Goal: Task Accomplishment & Management: Use online tool/utility

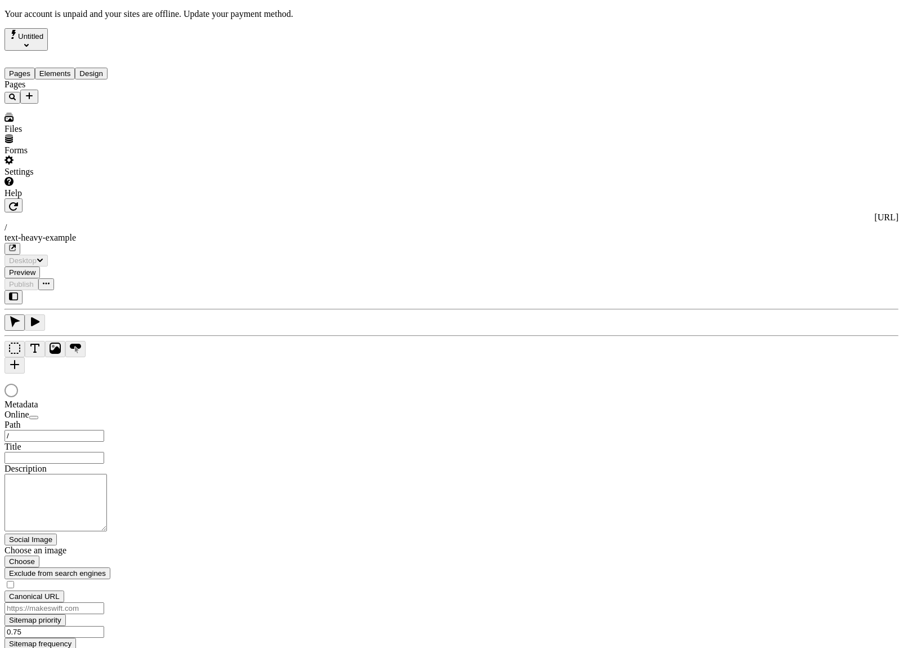
type input "/text-heavy-example"
type input "This is my wonderful title and I'm proud of it."
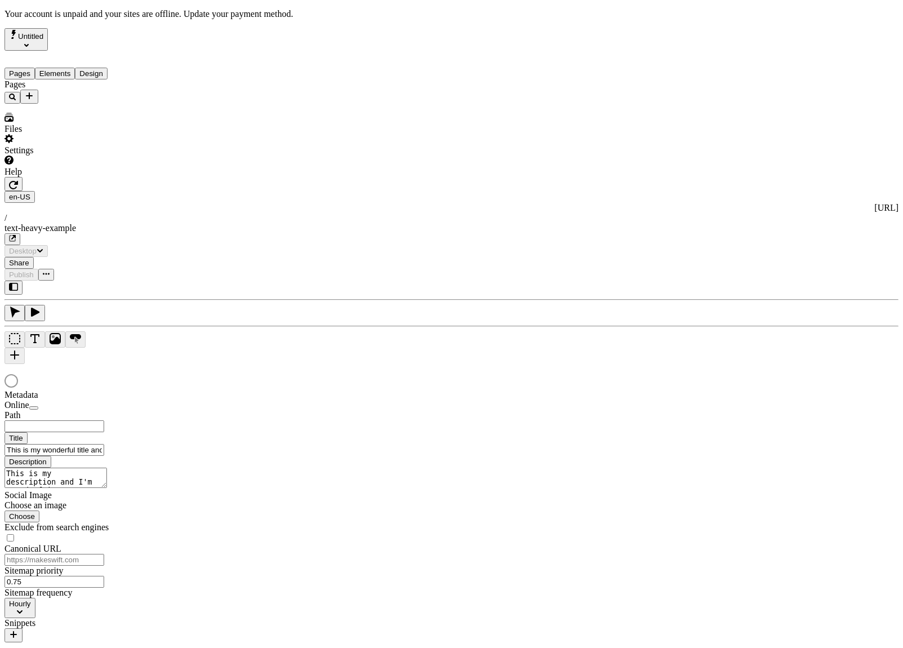
type input "/text-heavy-example"
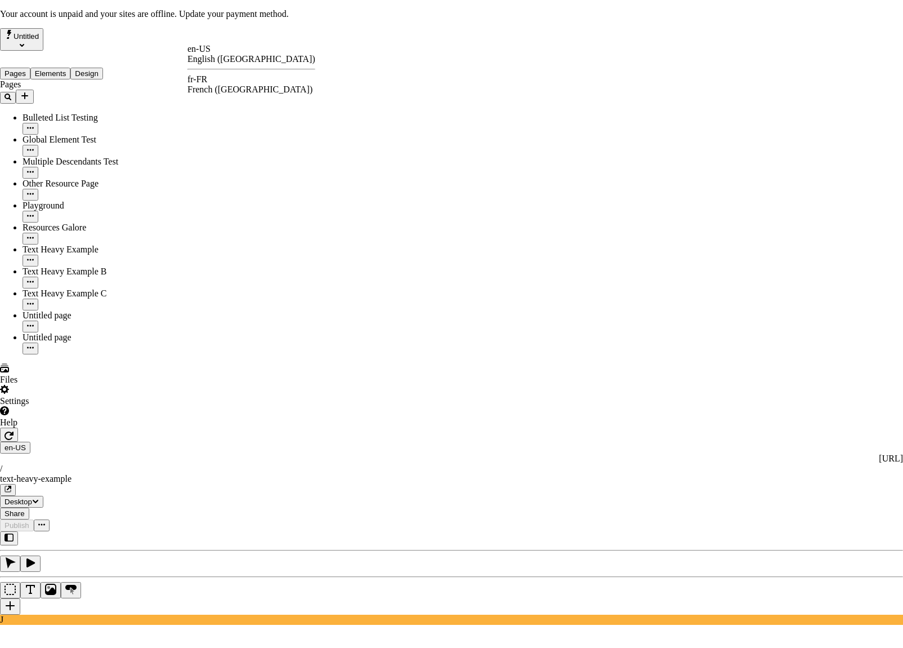
click at [219, 74] on div "fr-FR French ([GEOGRAPHIC_DATA])" at bounding box center [252, 84] width 128 height 20
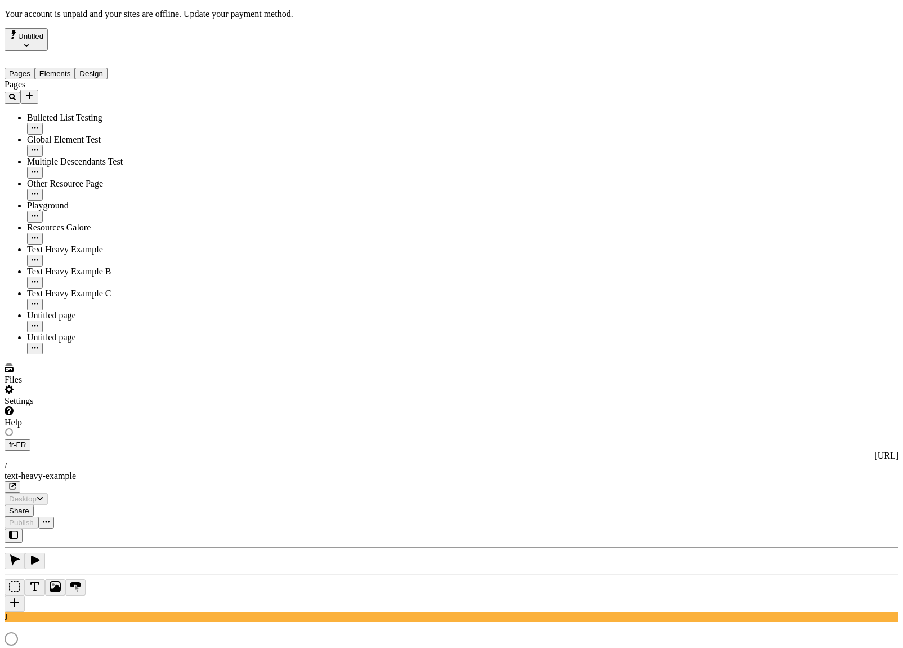
type input "Ceci est mon merveilleux titre et j'en suis fier."
type textarea "Ceci est ma description et j'en suis fier."
type input "/text-heavy-example"
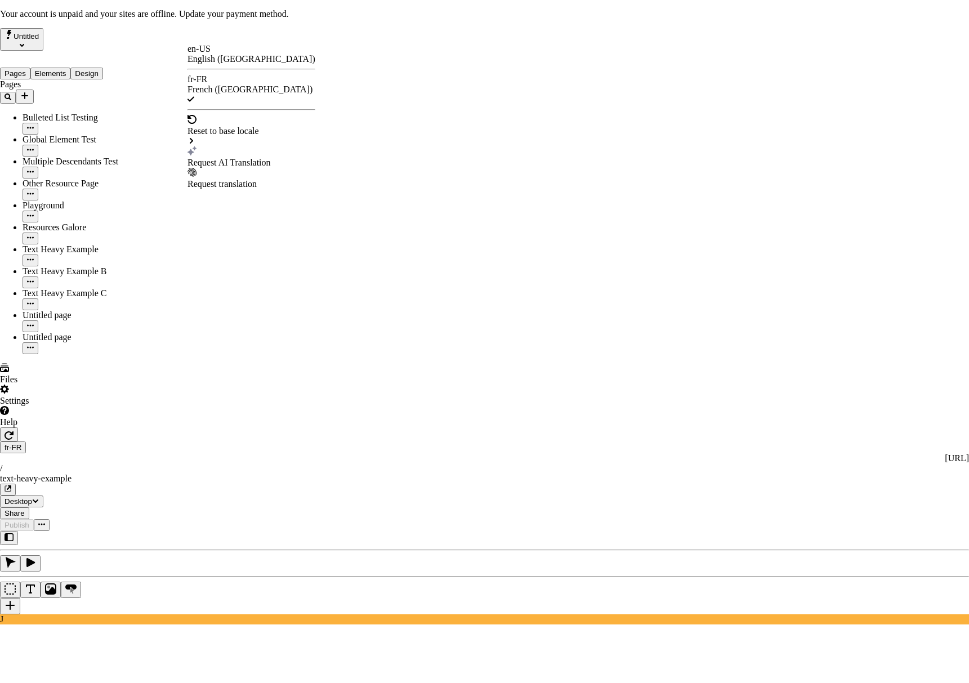
click at [257, 158] on div "Request AI Translation" at bounding box center [252, 163] width 128 height 10
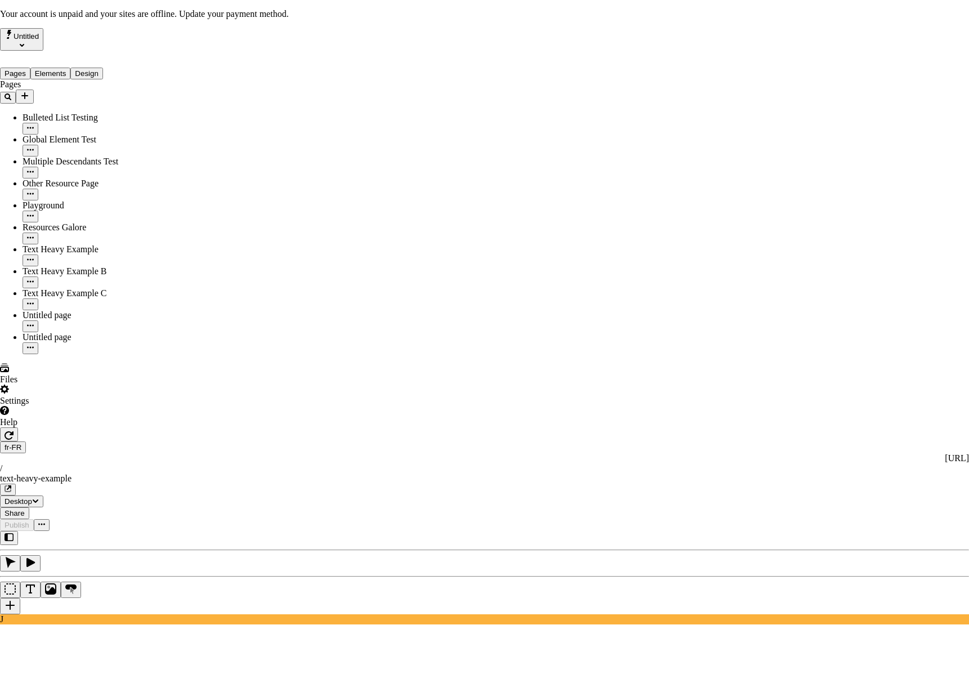
scroll to position [84, 0]
checkbox input "true"
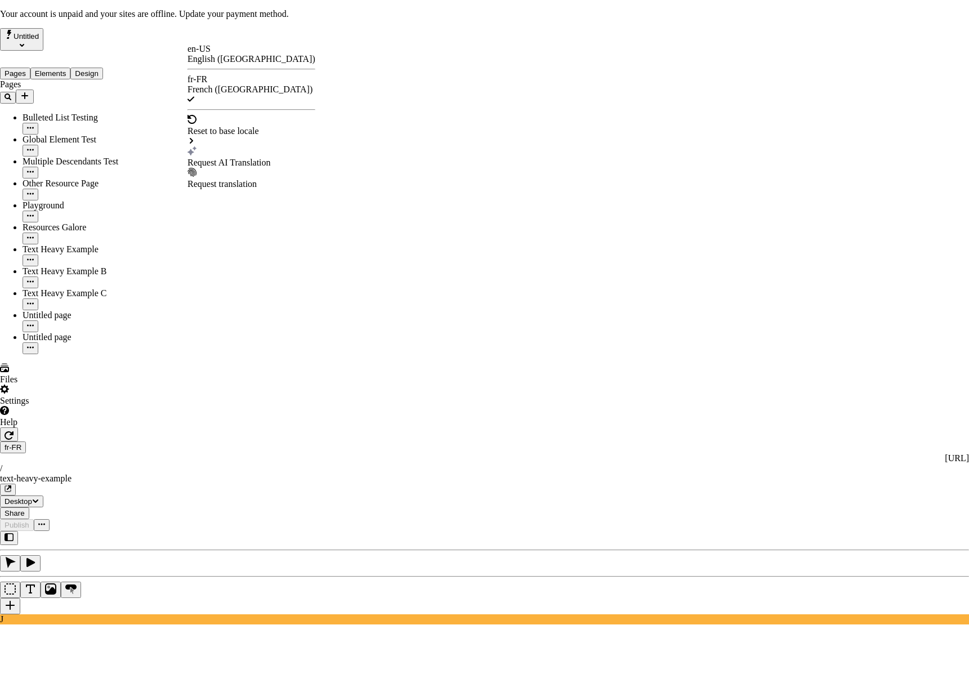
click at [236, 158] on div "Request AI Translation" at bounding box center [252, 163] width 128 height 10
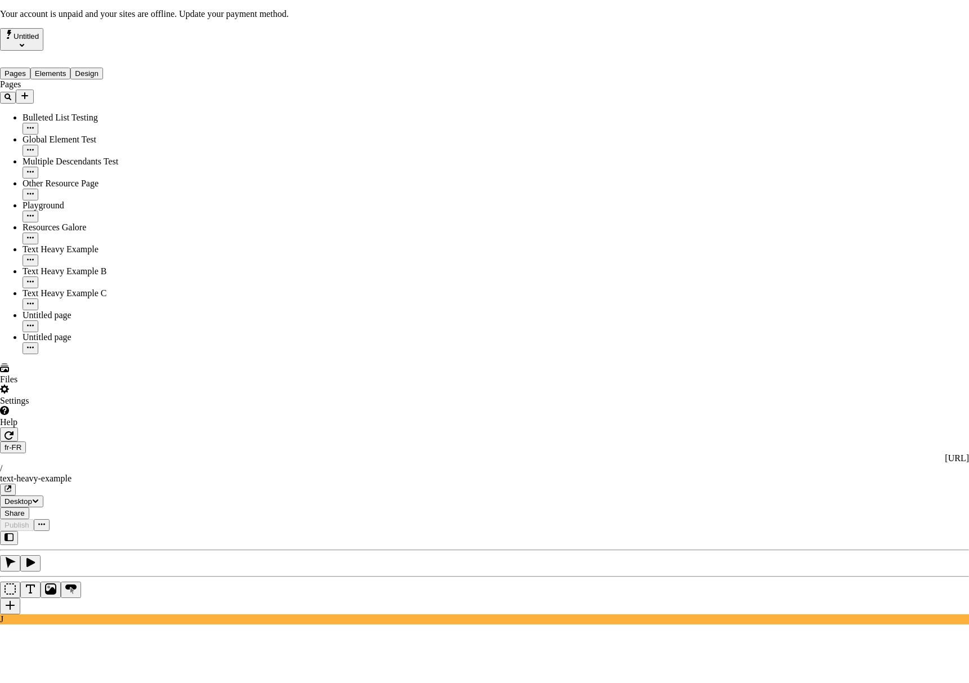
checkbox input "false"
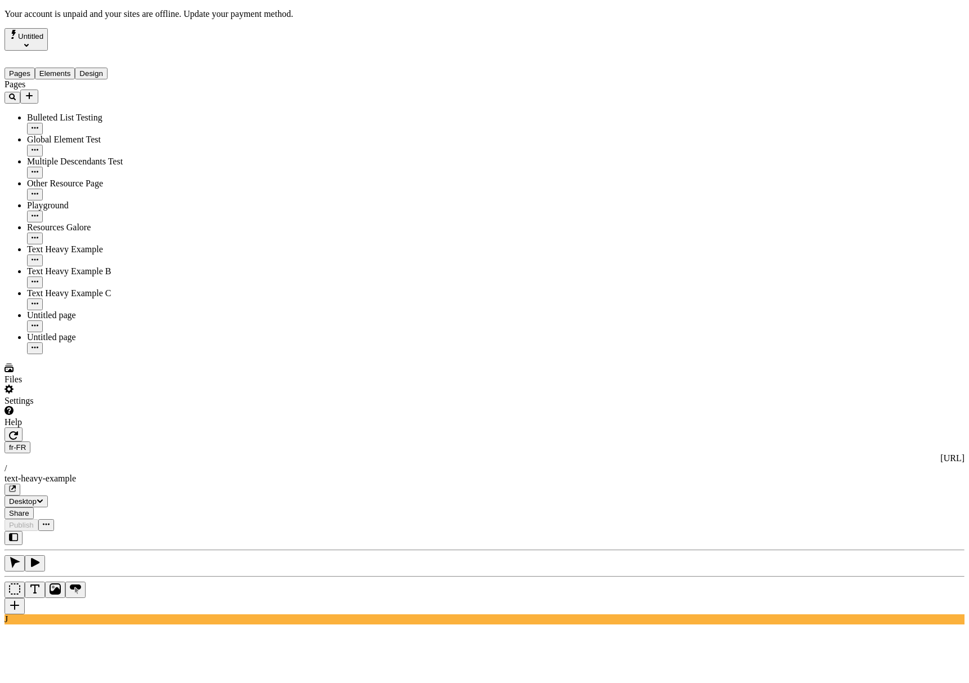
drag, startPoint x: 804, startPoint y: 180, endPoint x: 823, endPoint y: 180, distance: 19.1
click at [760, 185] on span "Alt + Click" at bounding box center [740, 190] width 41 height 10
type textarea "This is my description and I'm proud of it."
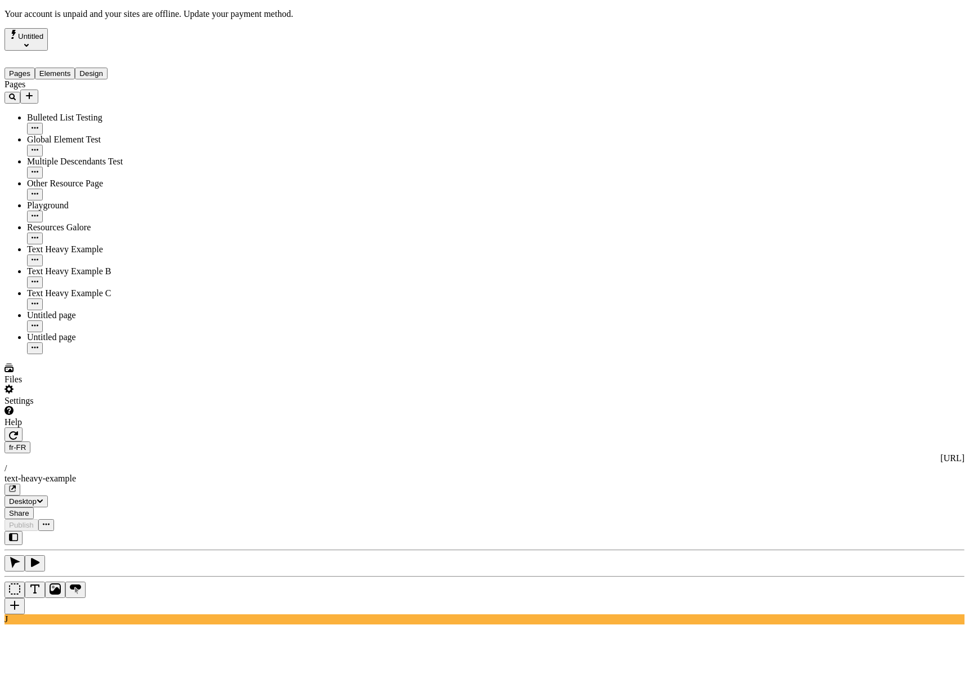
click at [768, 125] on div "Reset to en-US Alt + Click" at bounding box center [747, 135] width 55 height 32
type input "This is my wonderful title and I'm proud of it."
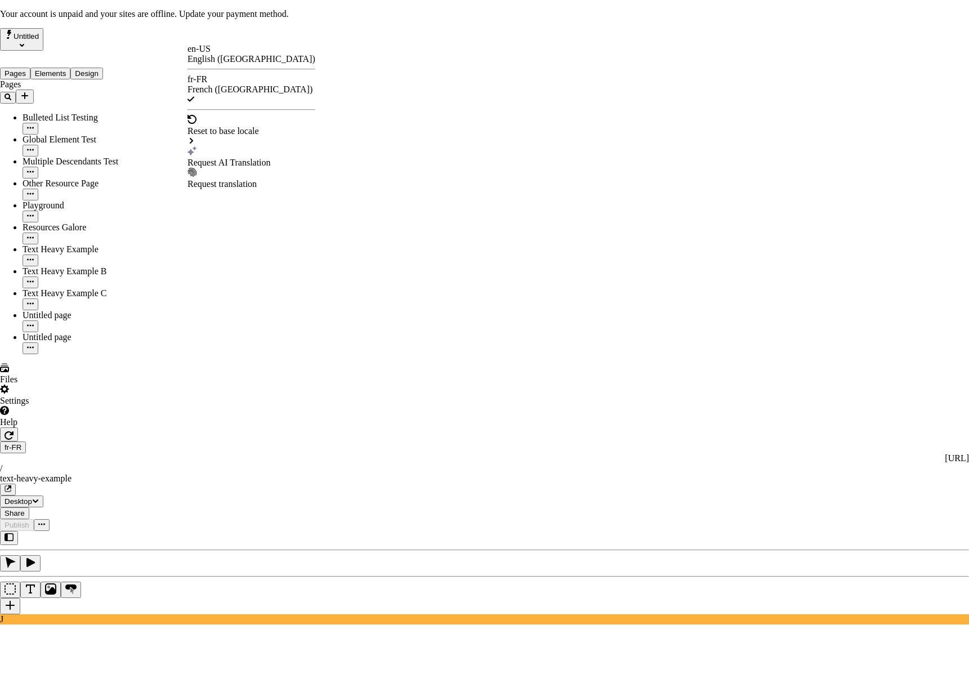
click at [342, 132] on div "Text Heavy Example" at bounding box center [346, 137] width 76 height 10
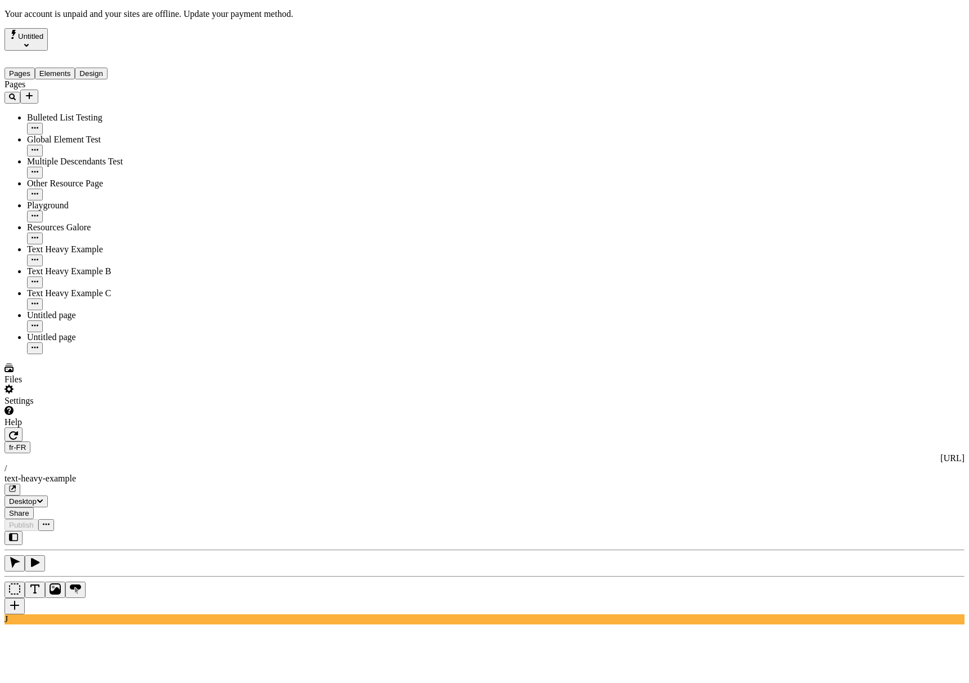
click at [210, 442] on div "fr-FR http://localhost:3001/fr-FR / text-heavy-example" at bounding box center [485, 469] width 960 height 54
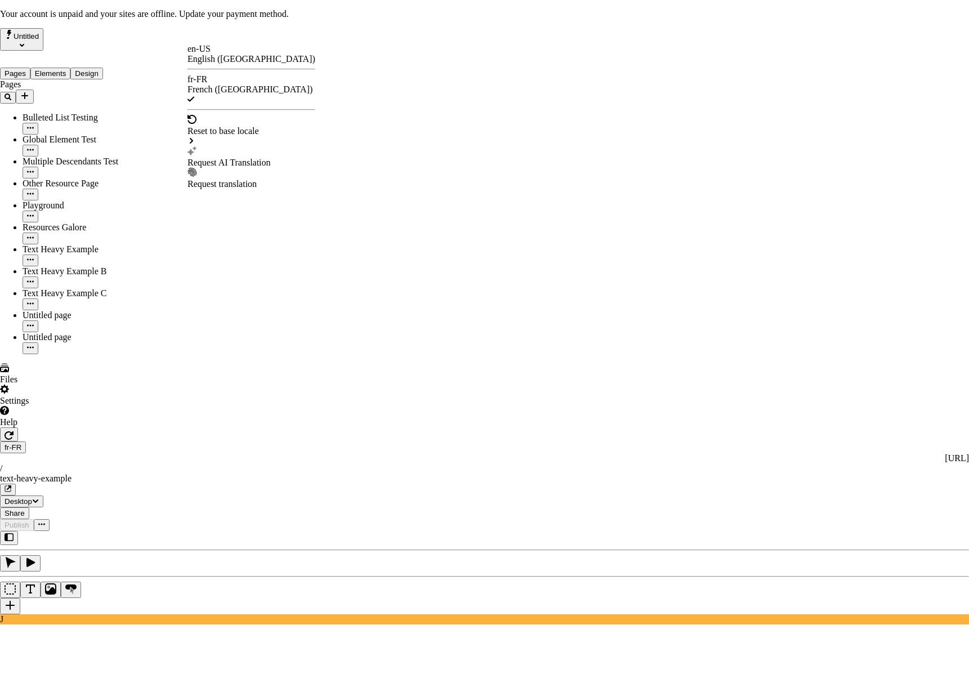
click at [239, 158] on div "Request AI Translation" at bounding box center [252, 163] width 128 height 10
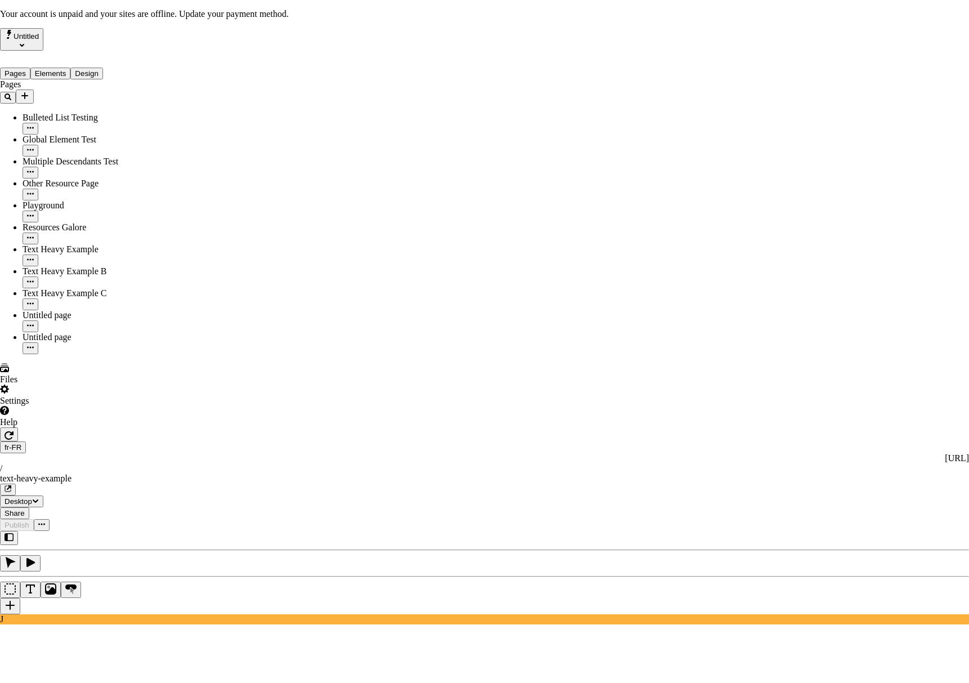
checkbox input "true"
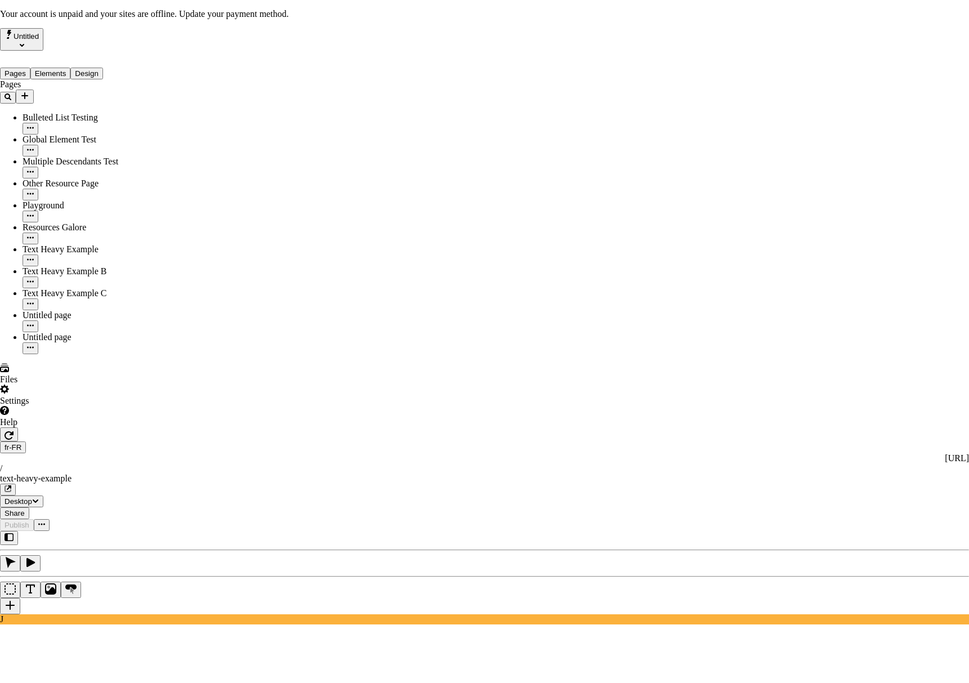
checkbox input "true"
drag, startPoint x: 364, startPoint y: 235, endPoint x: 370, endPoint y: 249, distance: 14.9
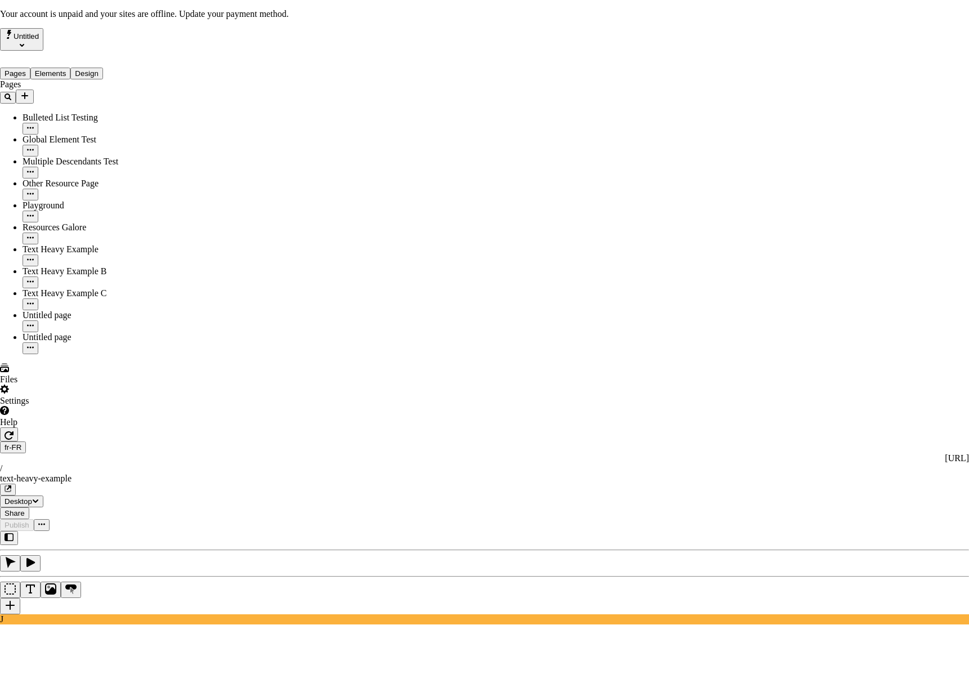
checkbox input "true"
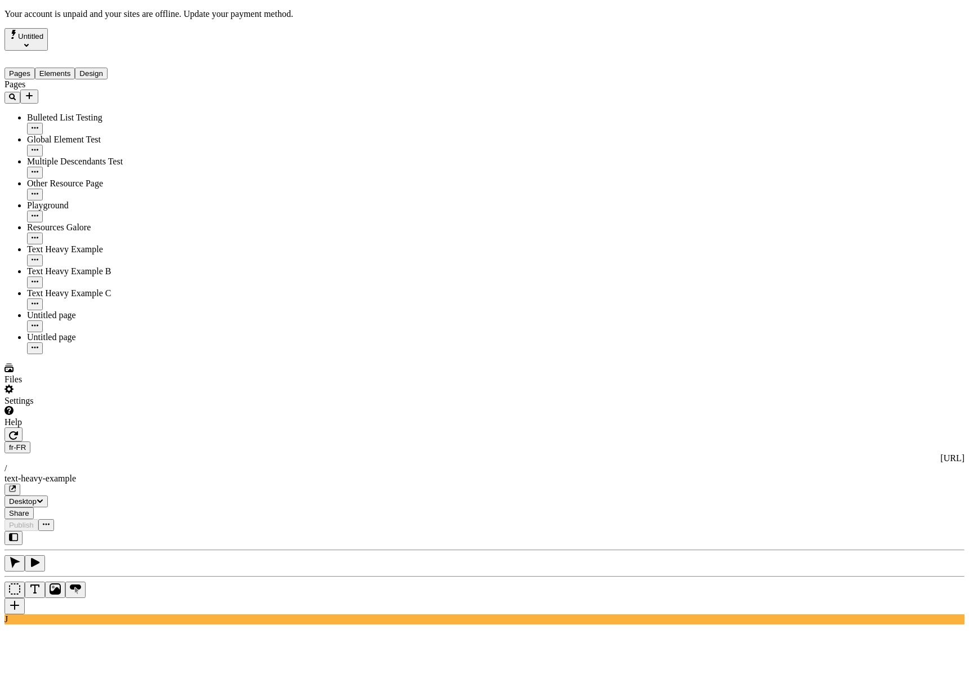
click at [150, 531] on div "J" at bounding box center [485, 577] width 960 height 93
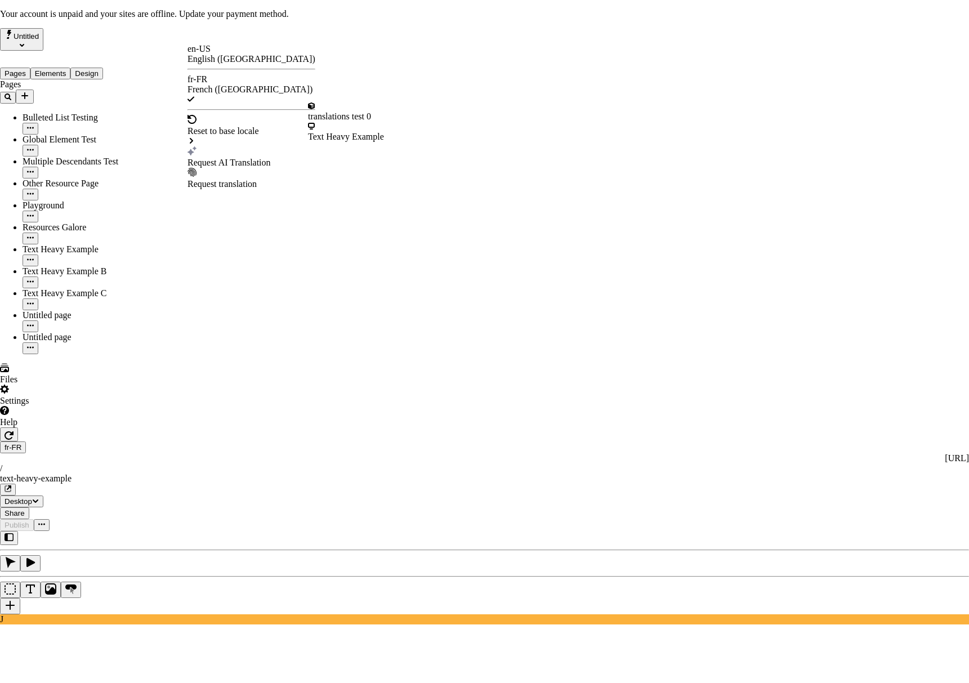
click at [219, 146] on div "Request AI Translation" at bounding box center [252, 156] width 128 height 21
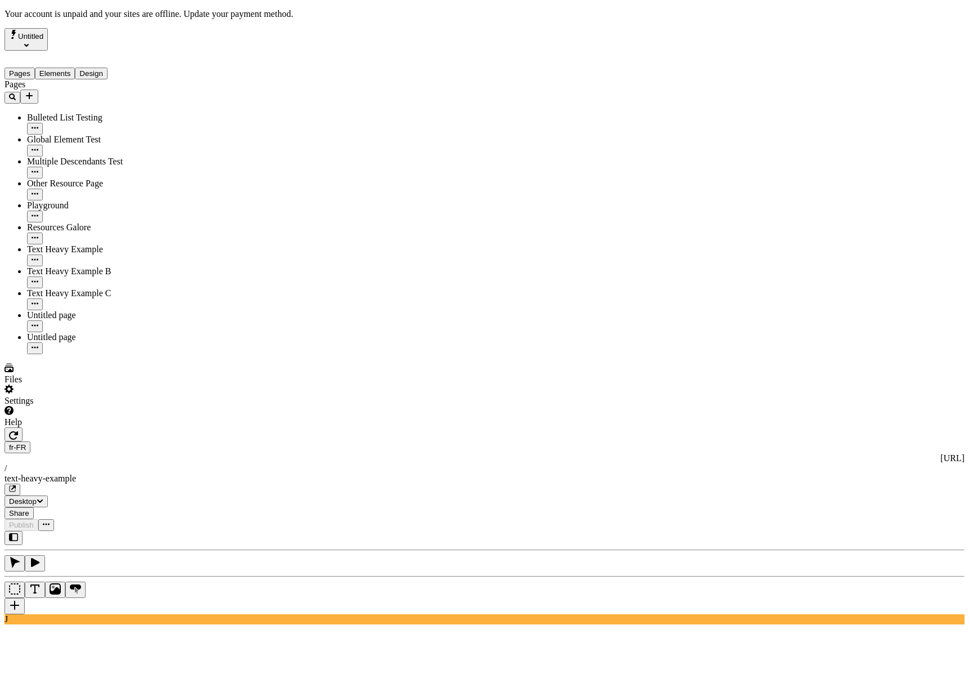
click at [152, 531] on div "J" at bounding box center [485, 577] width 960 height 93
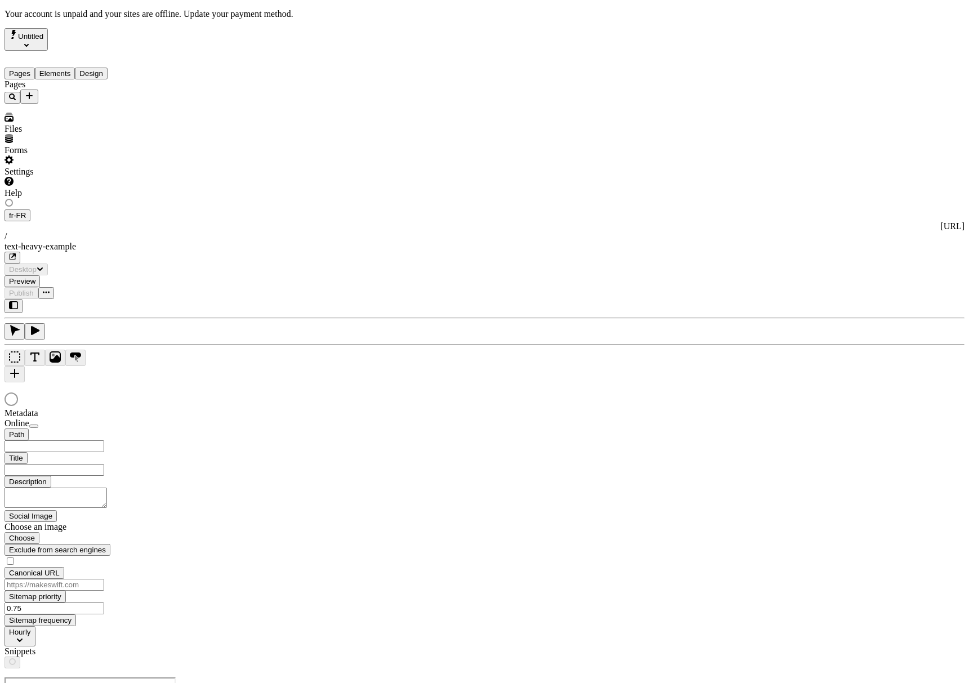
type input "/text-heavy-example"
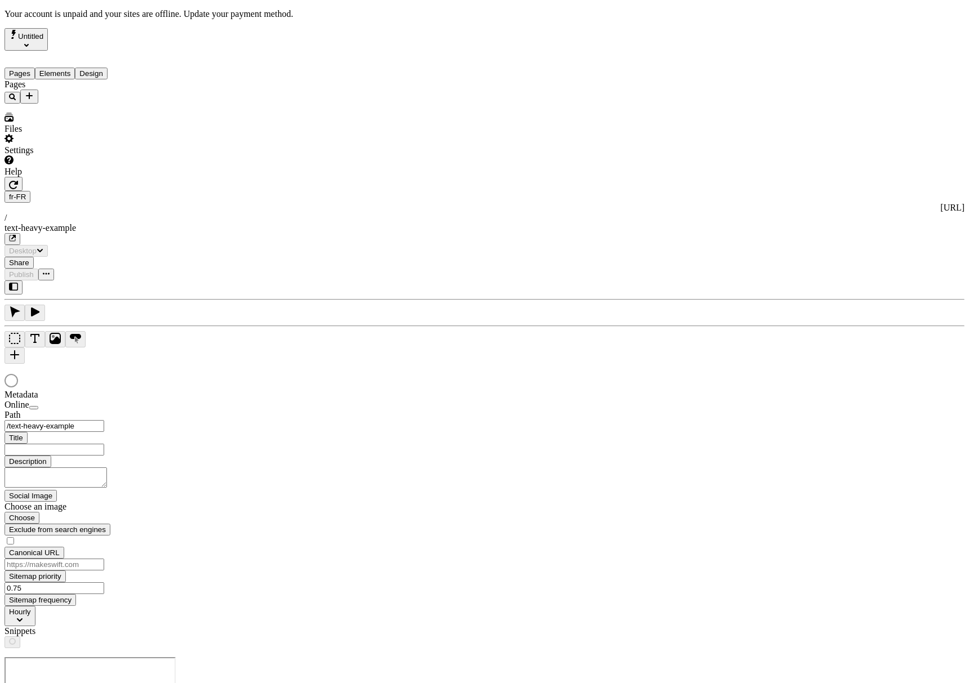
type input "This is my wonderful title and I'm proud of it."
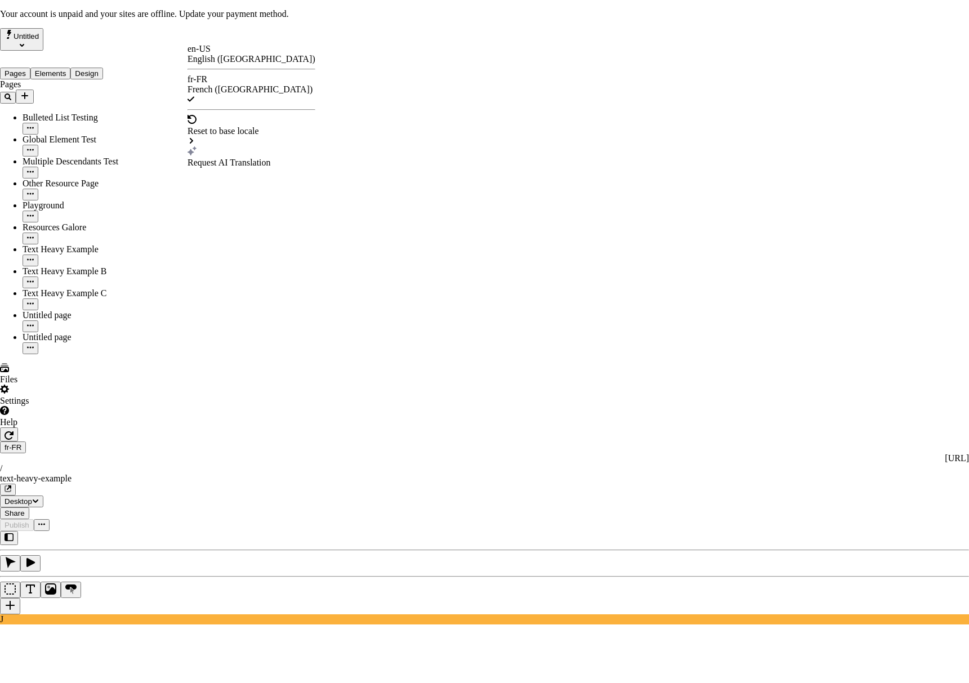
click at [233, 158] on div "Request AI Translation" at bounding box center [252, 163] width 128 height 10
drag, startPoint x: 364, startPoint y: 220, endPoint x: 369, endPoint y: 235, distance: 15.3
checkbox input "true"
drag, startPoint x: 369, startPoint y: 235, endPoint x: 363, endPoint y: 240, distance: 7.6
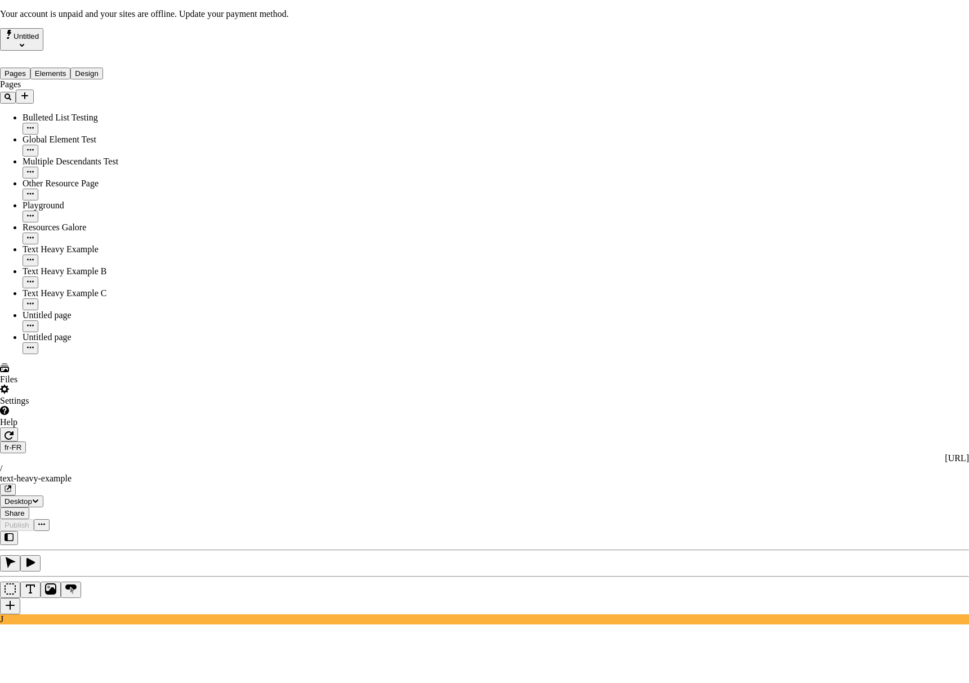
checkbox input "true"
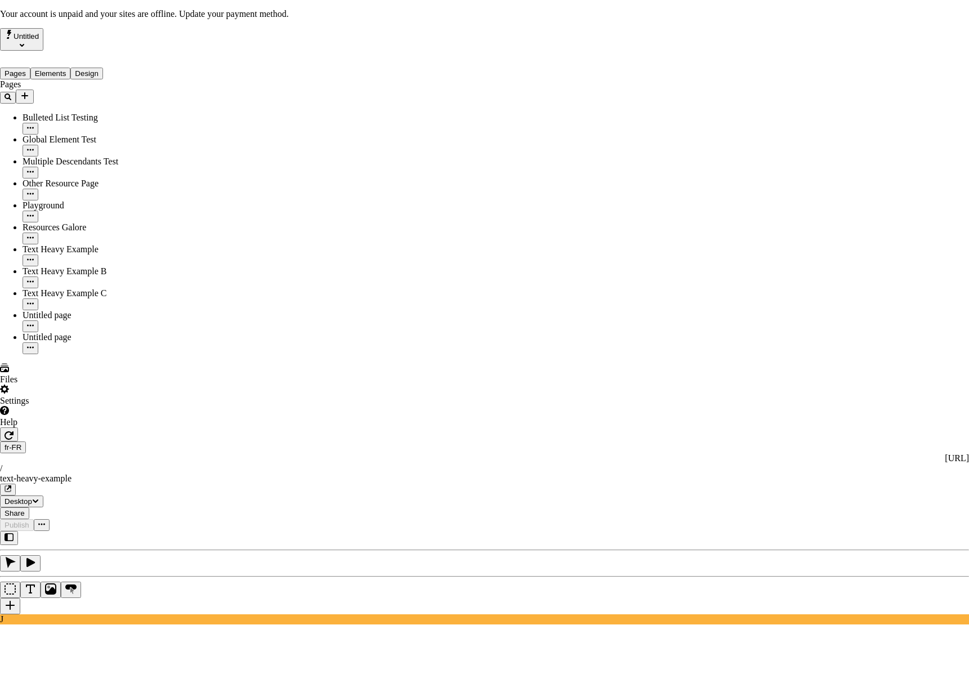
checkbox input "true"
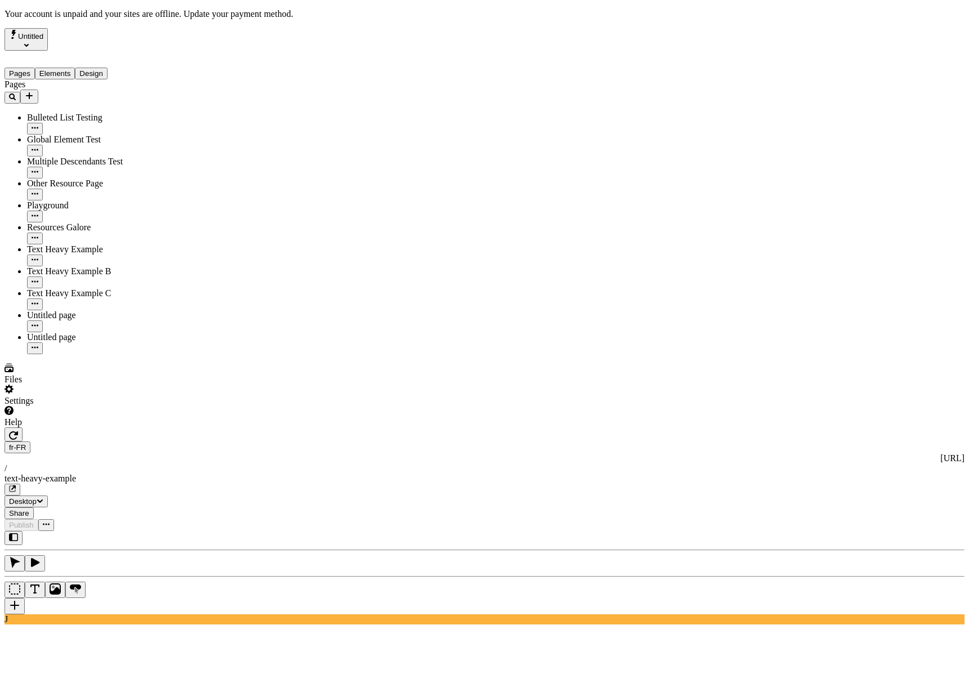
click at [148, 531] on div "J" at bounding box center [485, 577] width 960 height 93
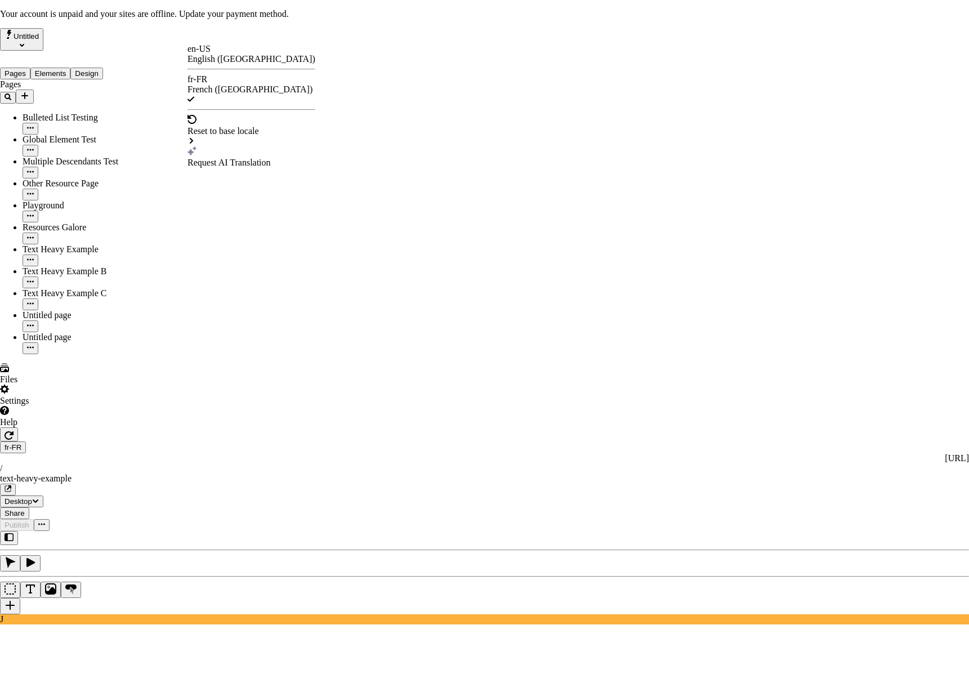
click at [219, 146] on div "Request AI Translation" at bounding box center [252, 156] width 128 height 21
checkbox input "true"
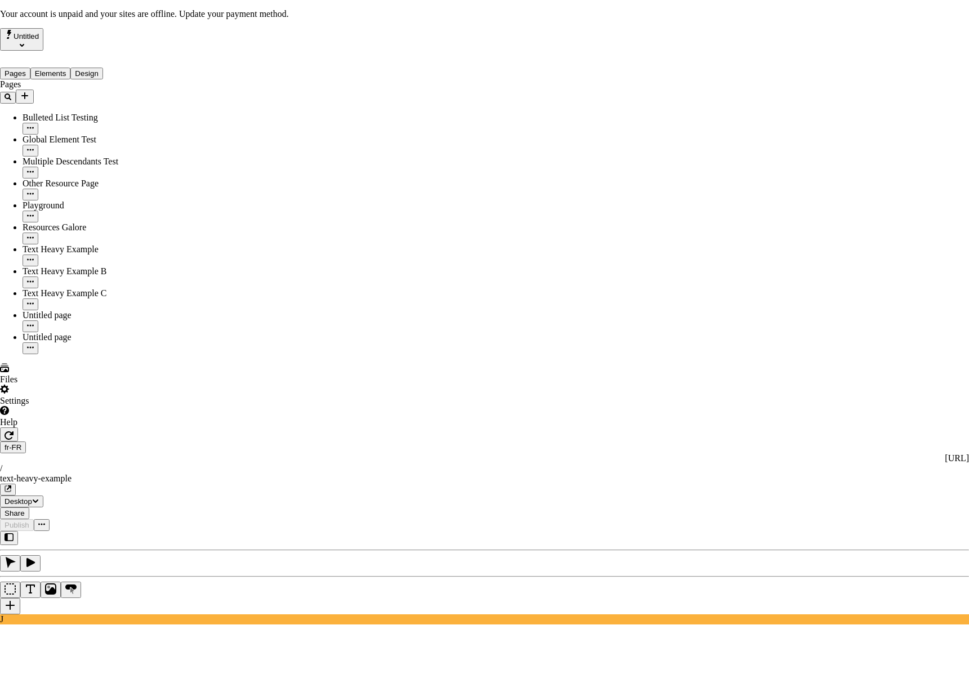
checkbox input "true"
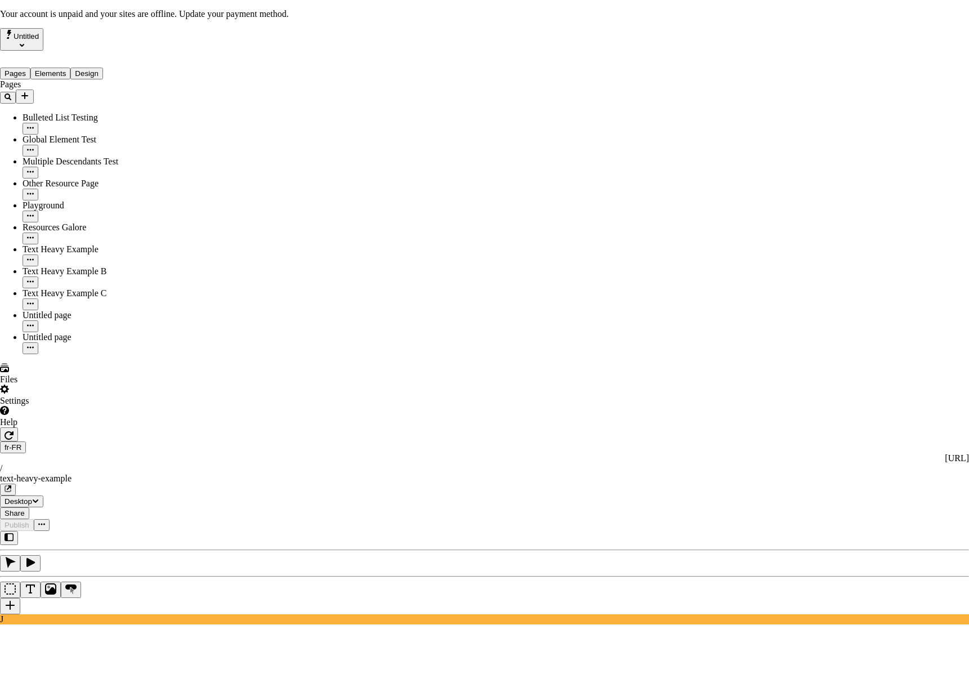
checkbox input "true"
click at [231, 158] on div "Request AI Translation" at bounding box center [252, 163] width 128 height 10
drag, startPoint x: 360, startPoint y: 445, endPoint x: 534, endPoint y: 495, distance: 180.6
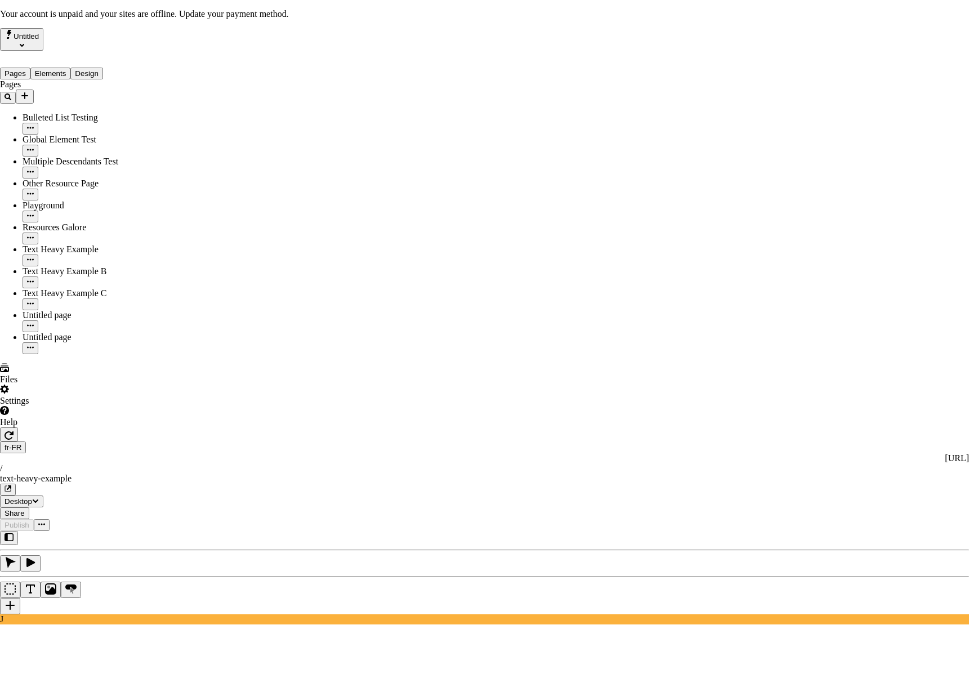
checkbox input "true"
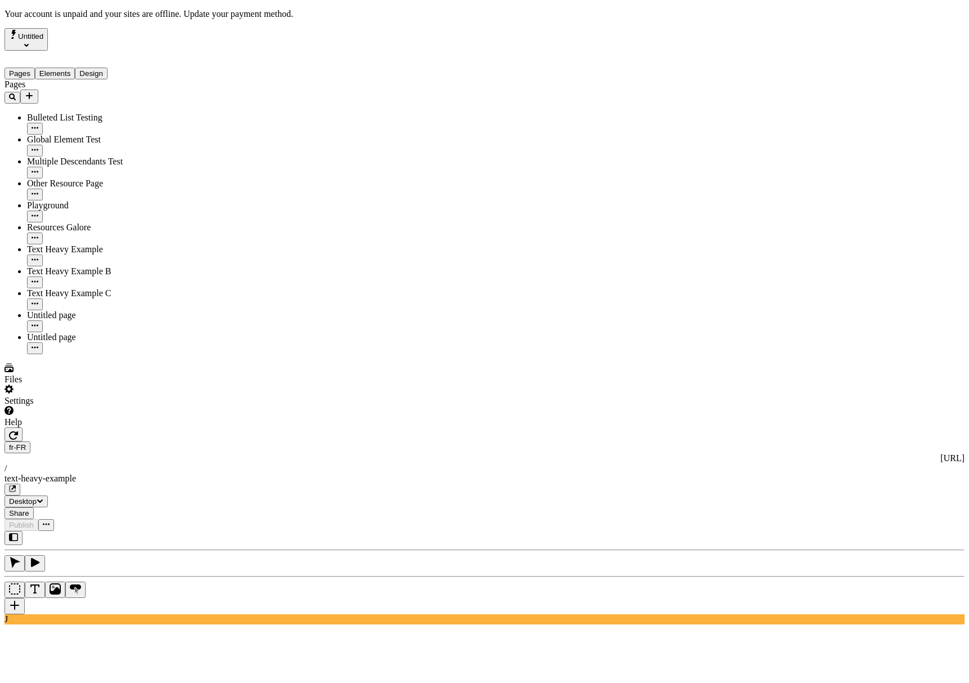
click at [157, 531] on div "J" at bounding box center [485, 577] width 960 height 93
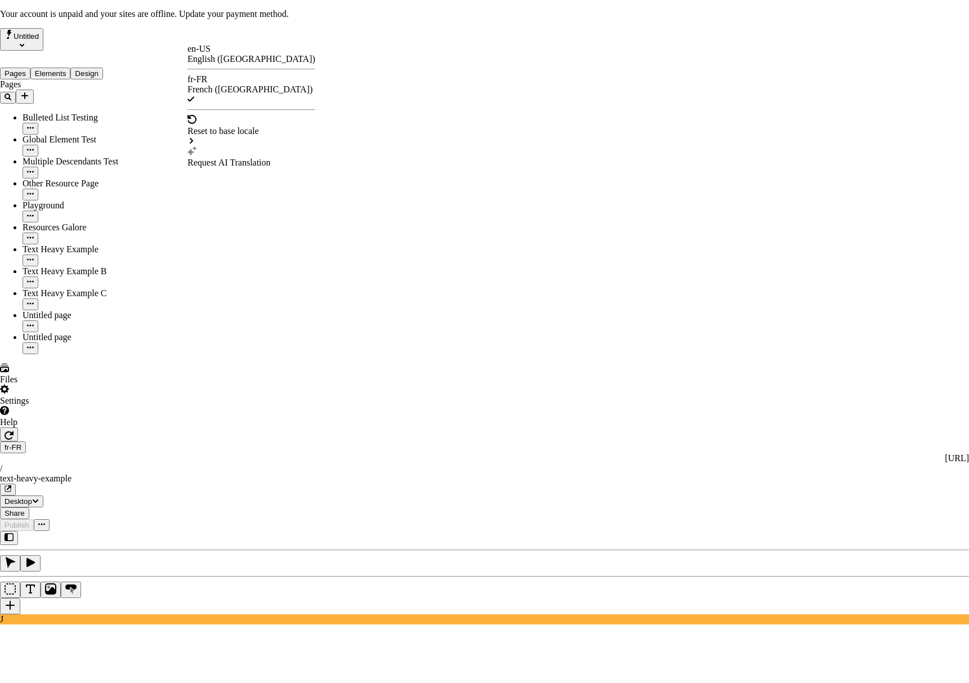
click at [234, 158] on div "Request AI Translation" at bounding box center [252, 163] width 128 height 10
checkbox input "true"
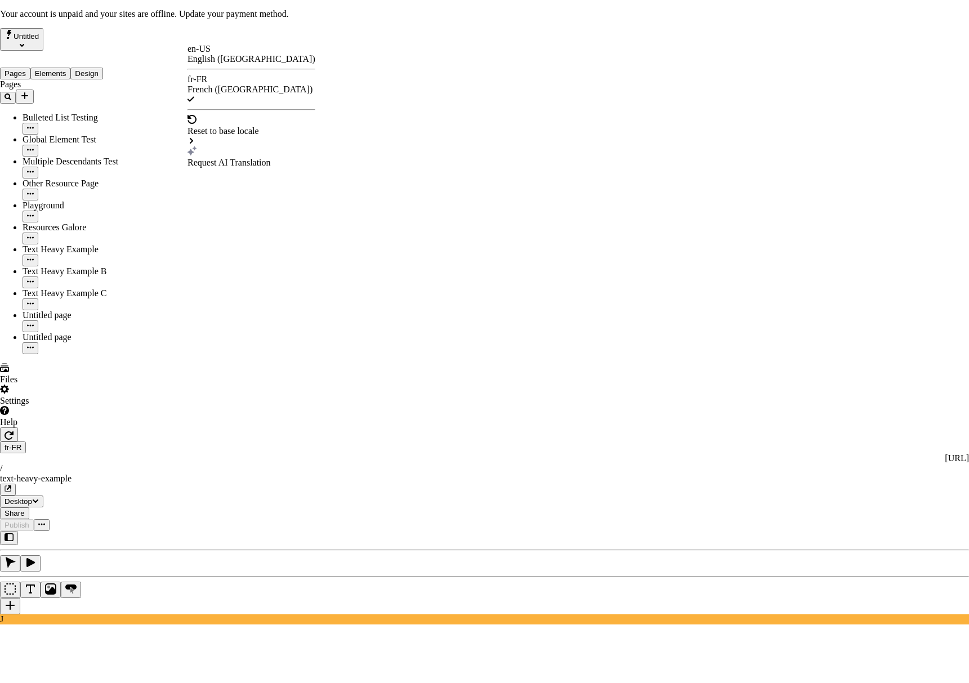
click at [234, 158] on div "Request AI Translation" at bounding box center [252, 163] width 128 height 10
checkbox input "true"
drag, startPoint x: 362, startPoint y: 459, endPoint x: 445, endPoint y: 493, distance: 90.2
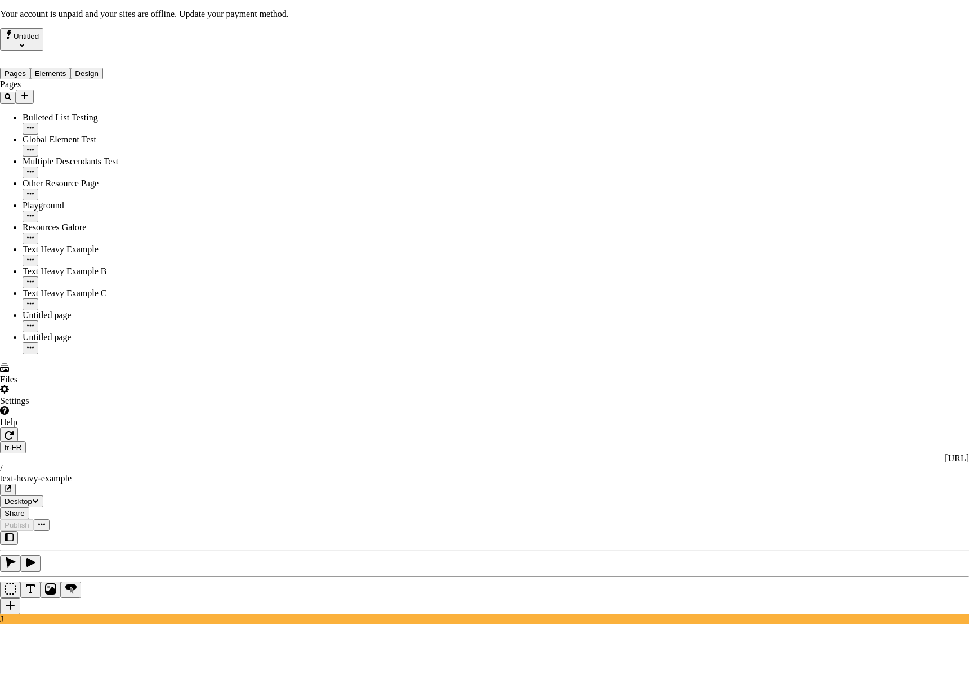
checkbox input "true"
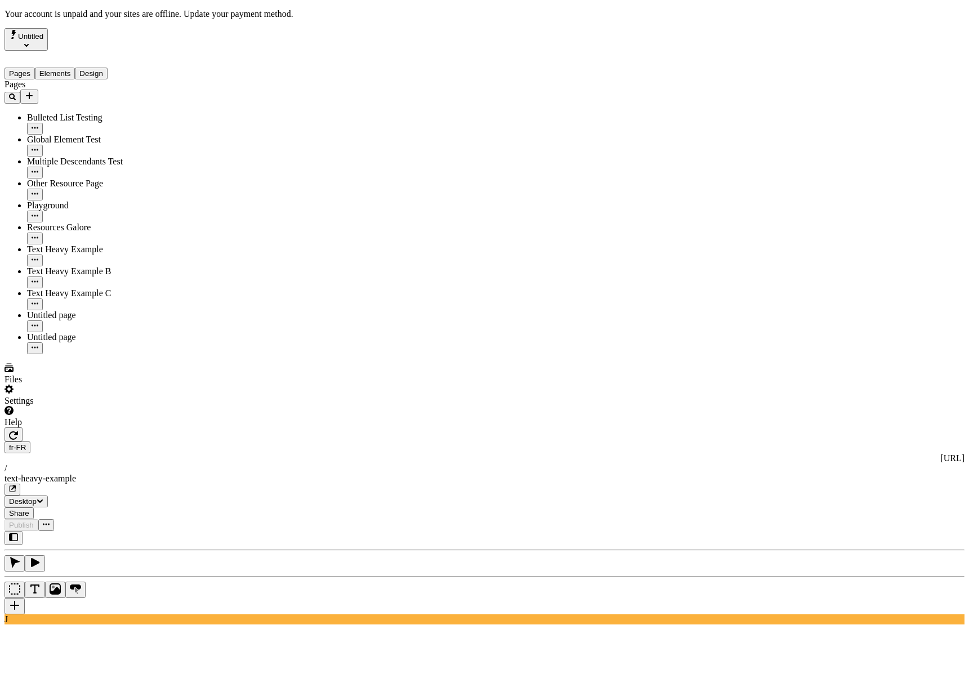
click at [161, 531] on div "J" at bounding box center [485, 577] width 960 height 93
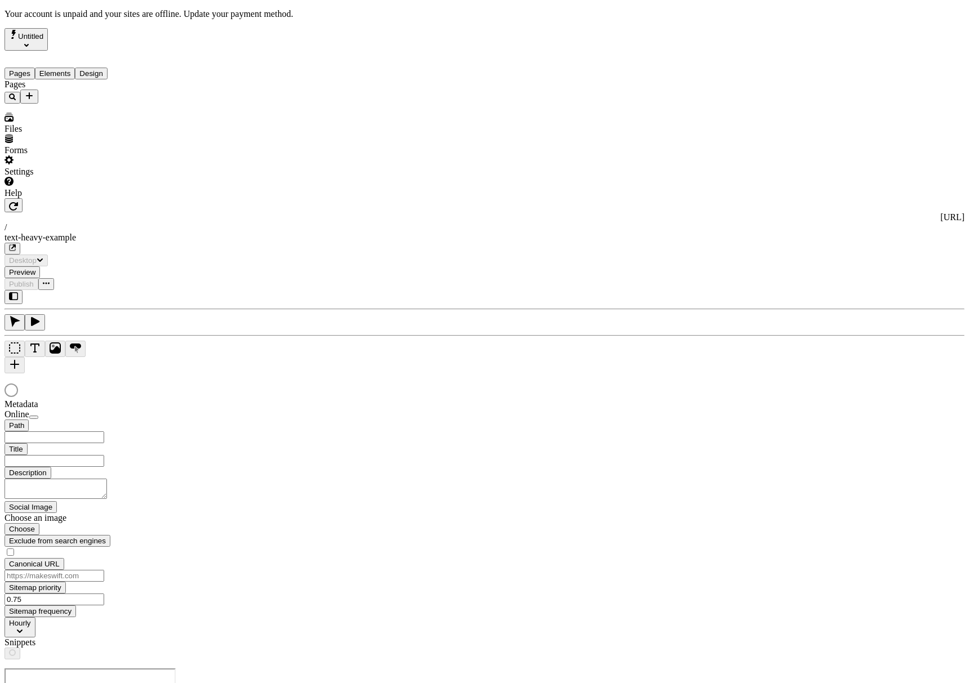
type input "This is my wonderful title and I'm proud of it."
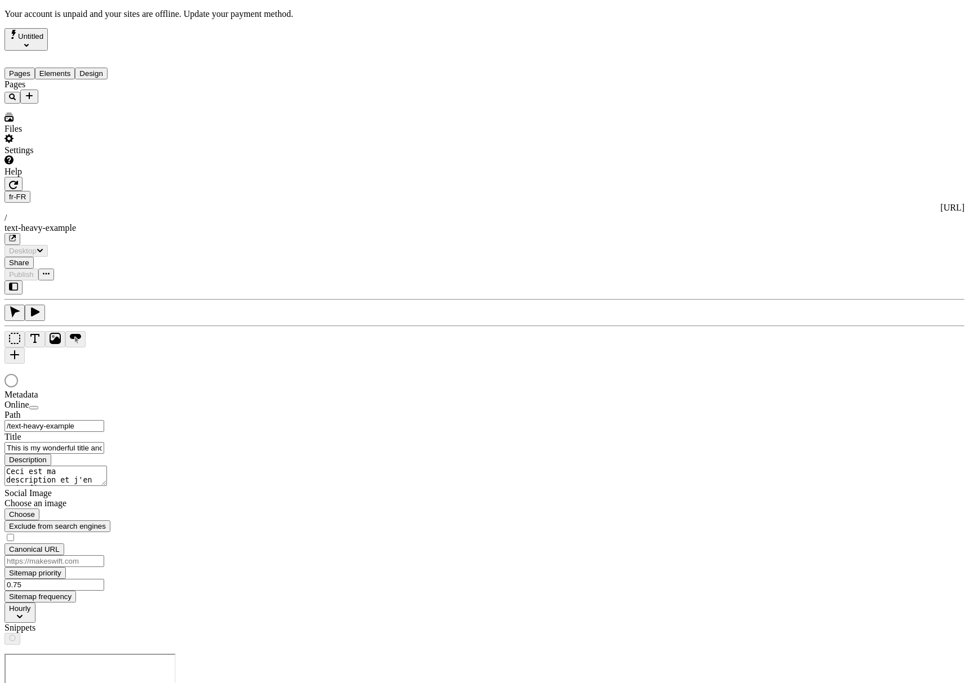
type input "/text-heavy-example"
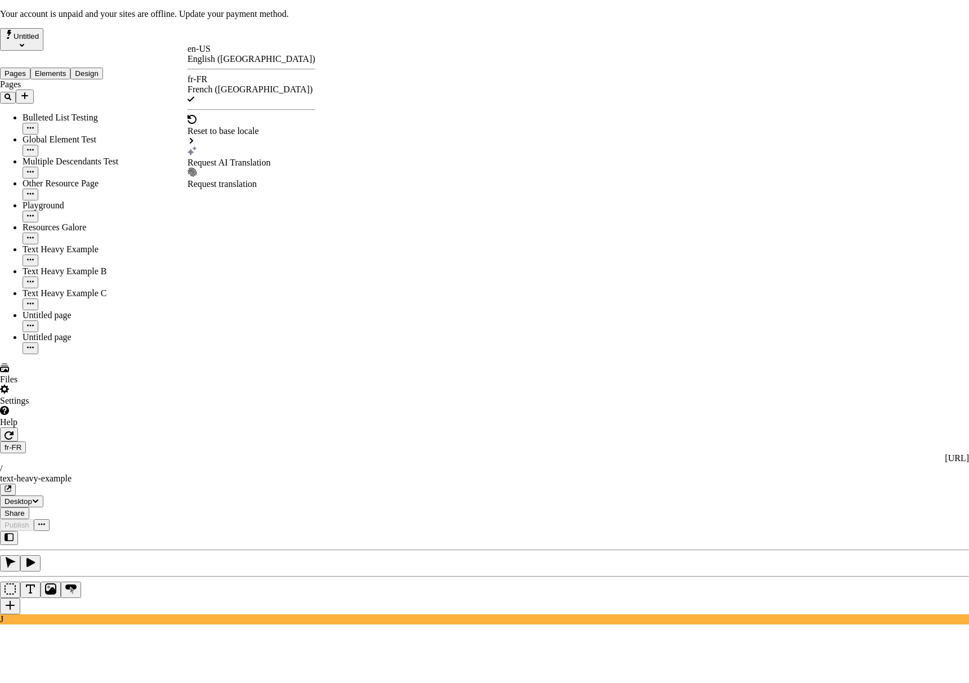
click at [256, 158] on div "Request AI Translation" at bounding box center [252, 163] width 128 height 10
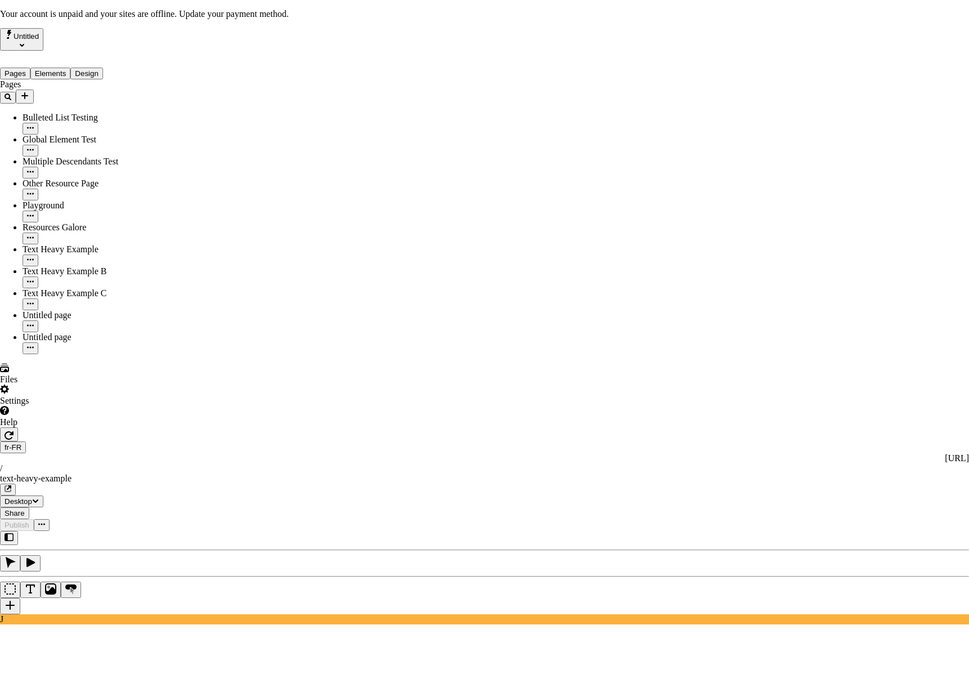
checkbox input "true"
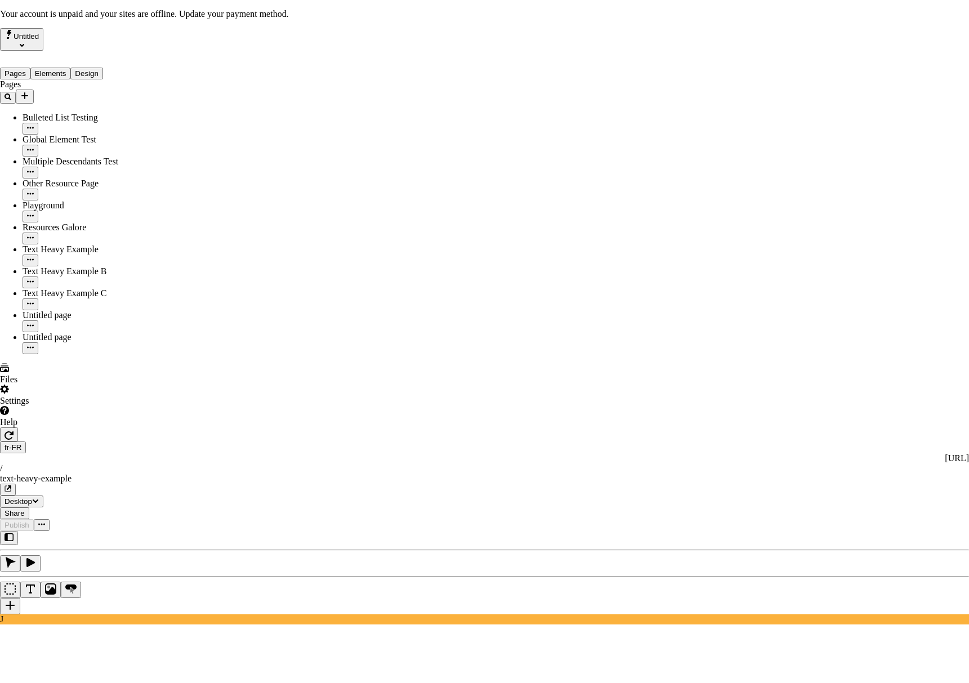
checkbox input "true"
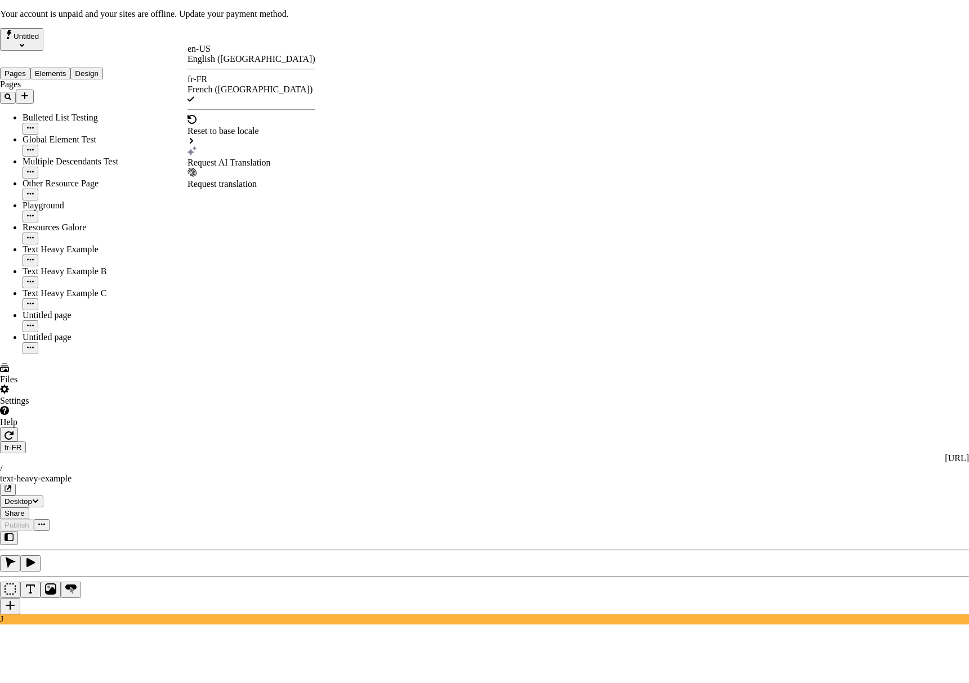
click at [233, 158] on div "Request AI Translation" at bounding box center [252, 163] width 128 height 10
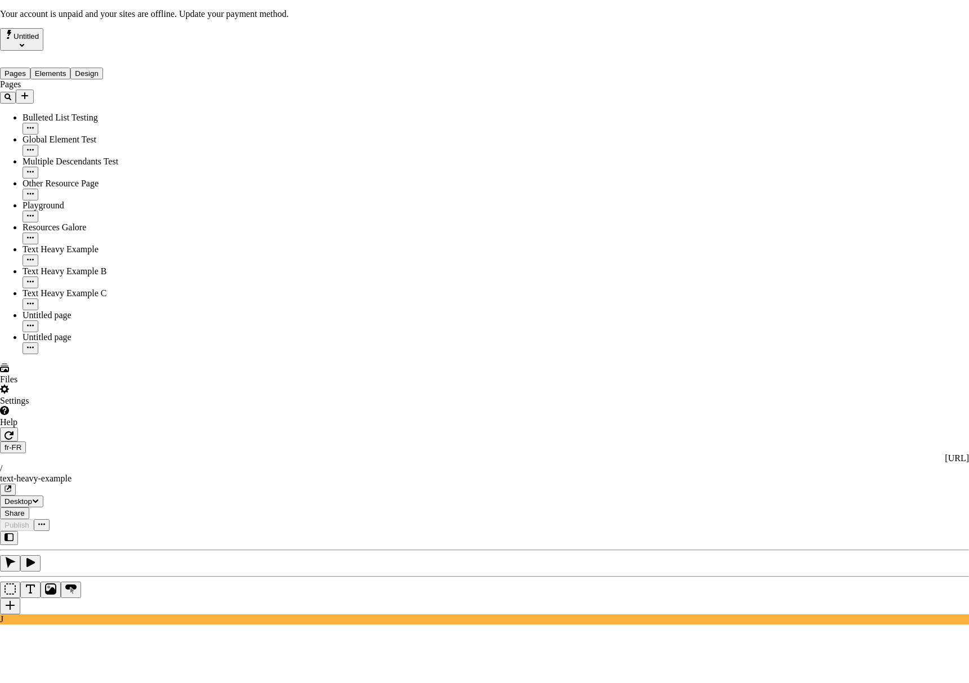
checkbox input "true"
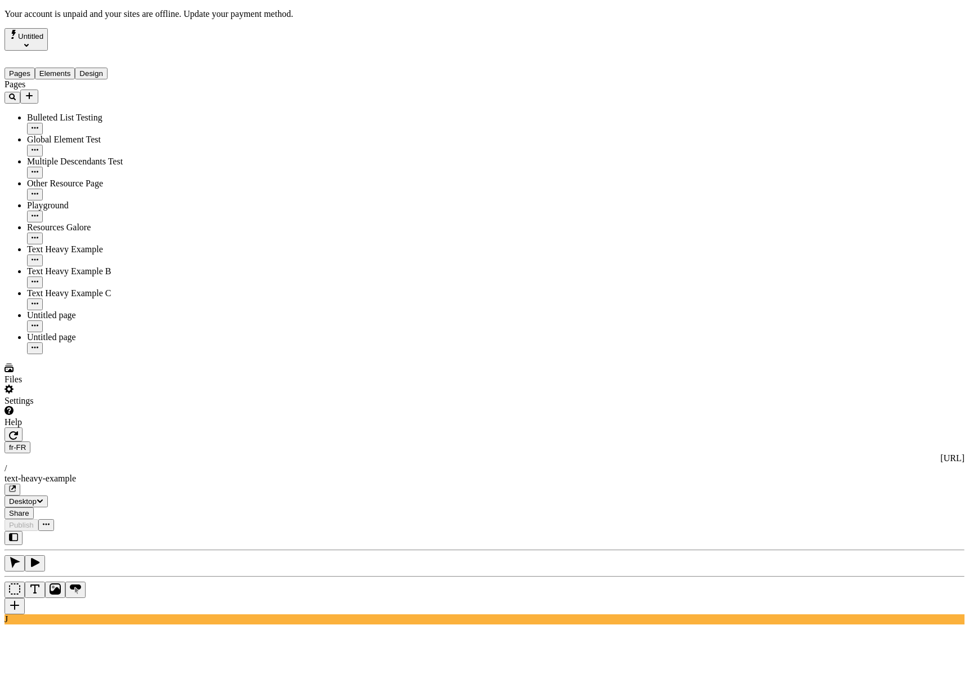
click at [774, 141] on div "Reset to en-US Alt + Click" at bounding box center [747, 135] width 55 height 32
click at [774, 132] on span "en-US" at bounding box center [762, 135] width 23 height 10
type input "This is my wonderful title and I'm proud of it."
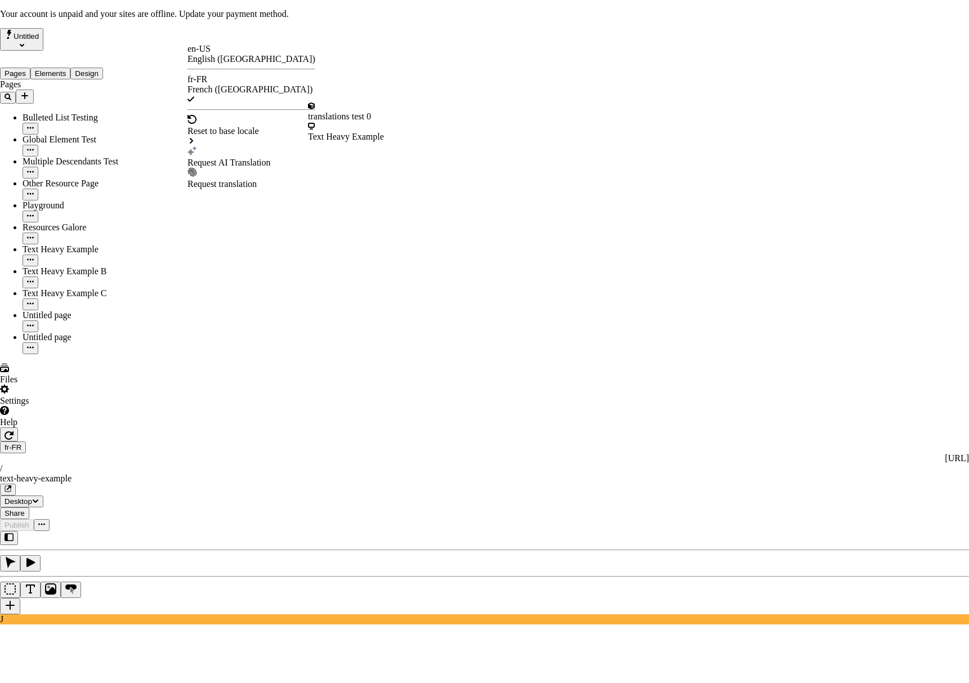
click at [222, 158] on div "Request AI Translation" at bounding box center [252, 163] width 128 height 10
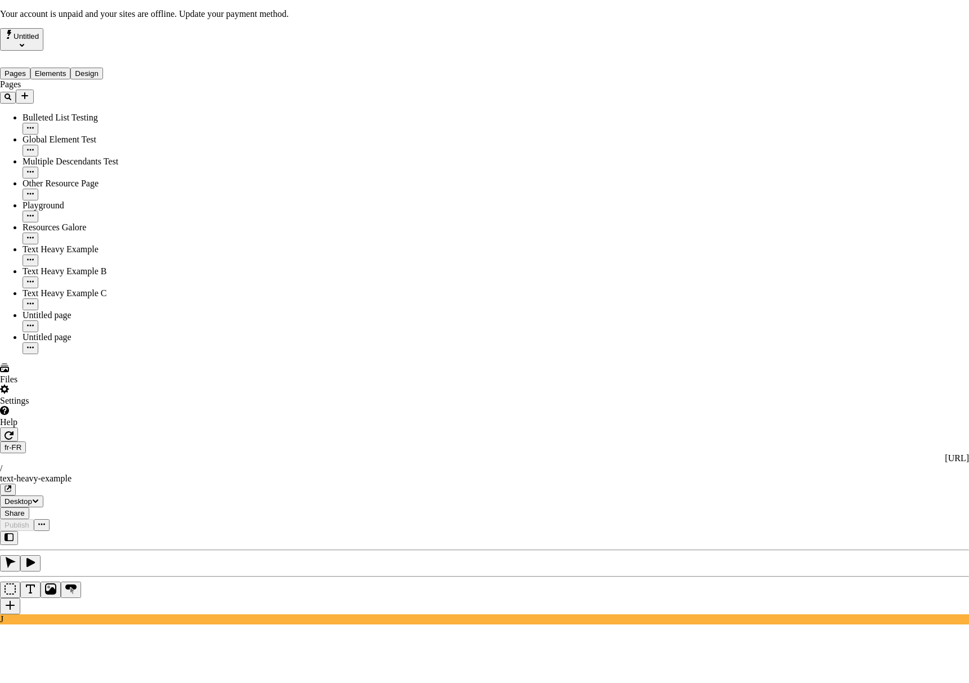
checkbox input "true"
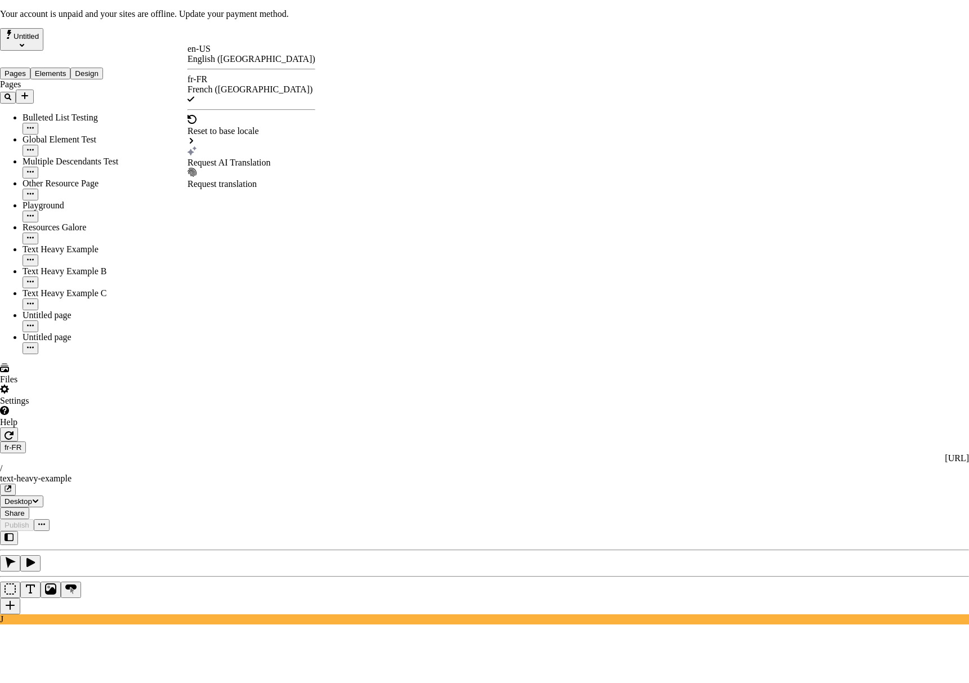
click at [253, 158] on div "Request AI Translation" at bounding box center [252, 163] width 128 height 10
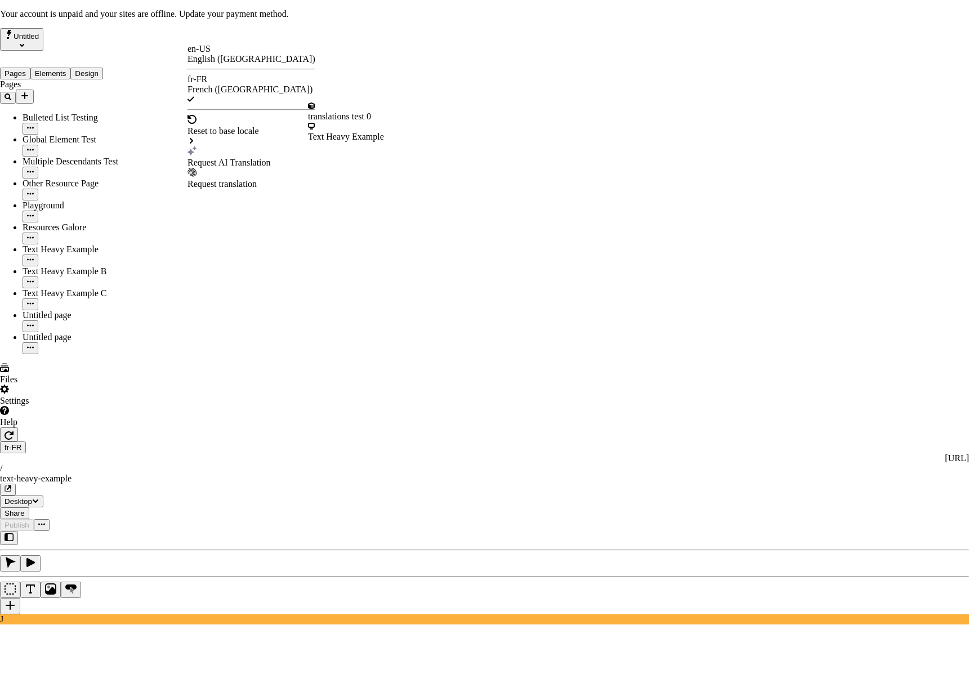
click at [345, 132] on div "Text Heavy Example" at bounding box center [346, 137] width 76 height 10
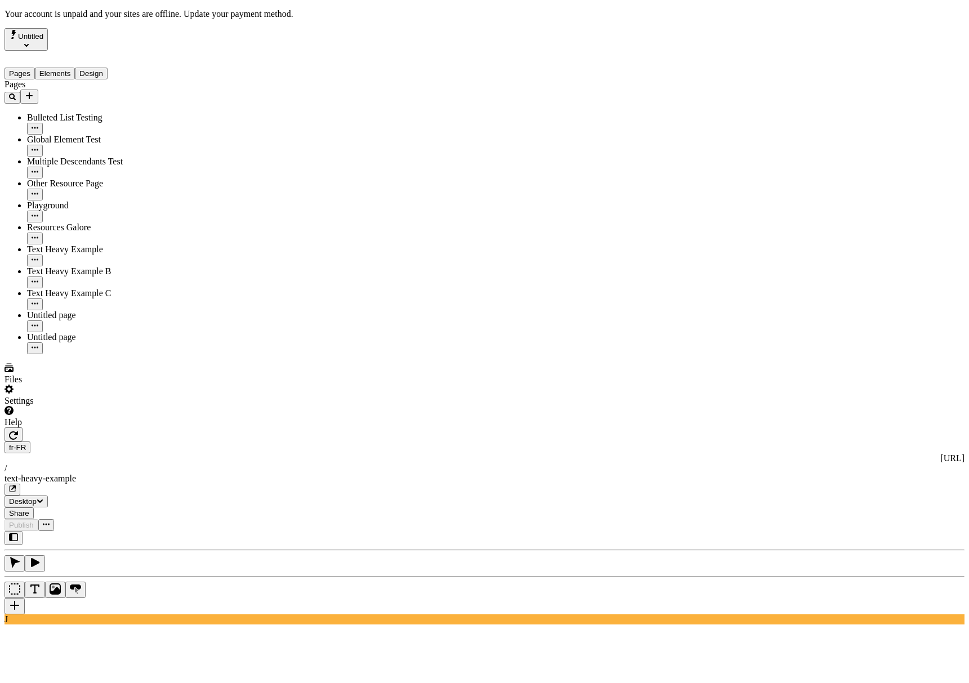
click at [754, 182] on span "Reset to en-US" at bounding box center [747, 180] width 55 height 10
click at [774, 130] on span "en-US" at bounding box center [762, 135] width 23 height 10
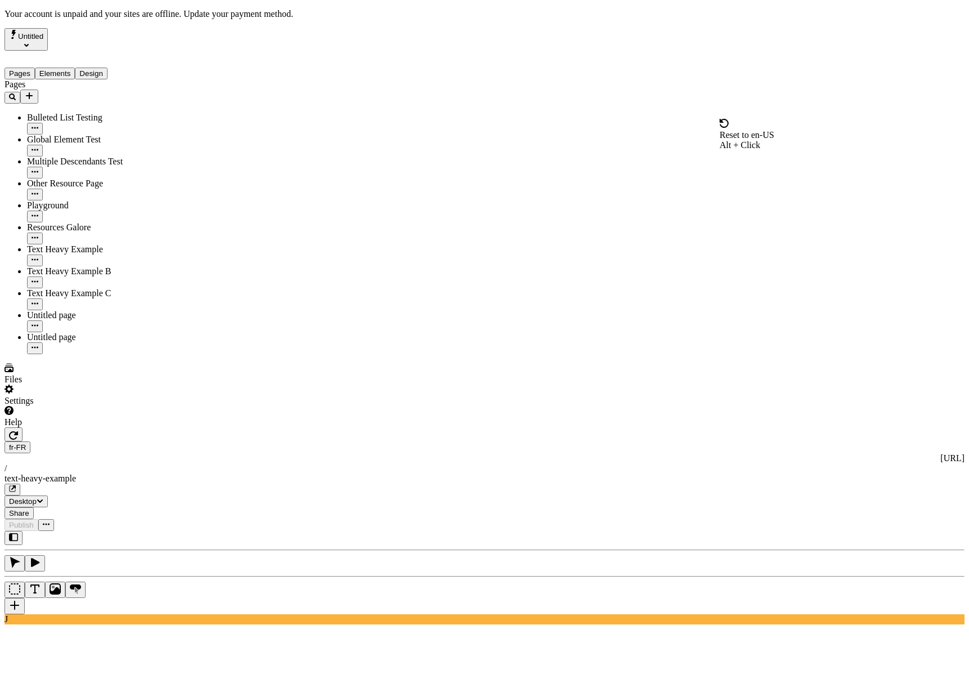
type input "This is my wonderful title and I'm proud of it."
click at [151, 531] on div "J" at bounding box center [485, 577] width 960 height 93
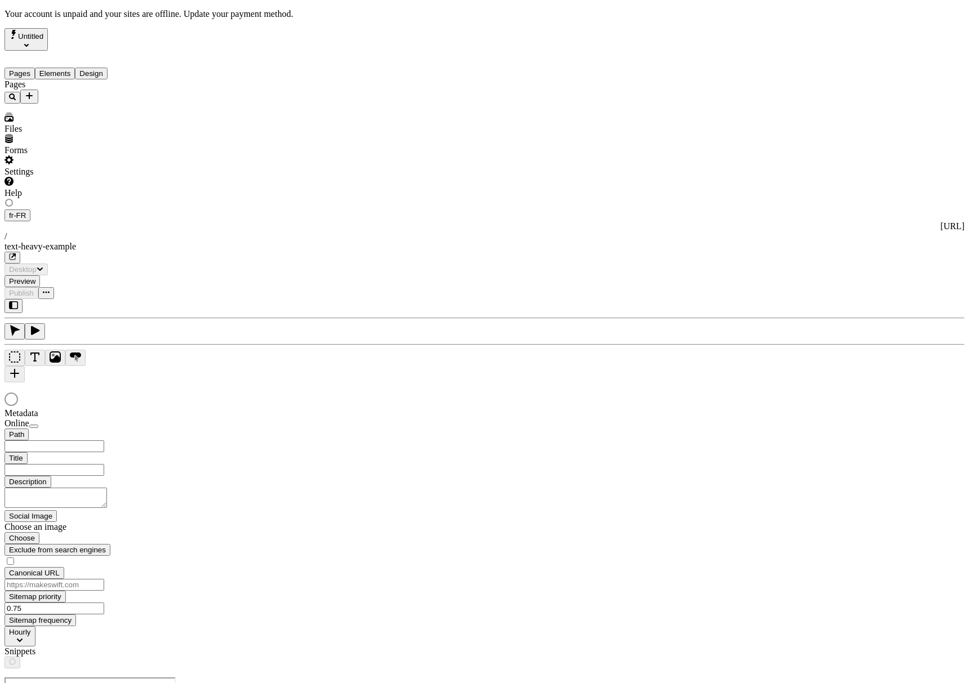
type input "/text-heavy-example"
type input "This is my wonderful title and I'm proud of it."
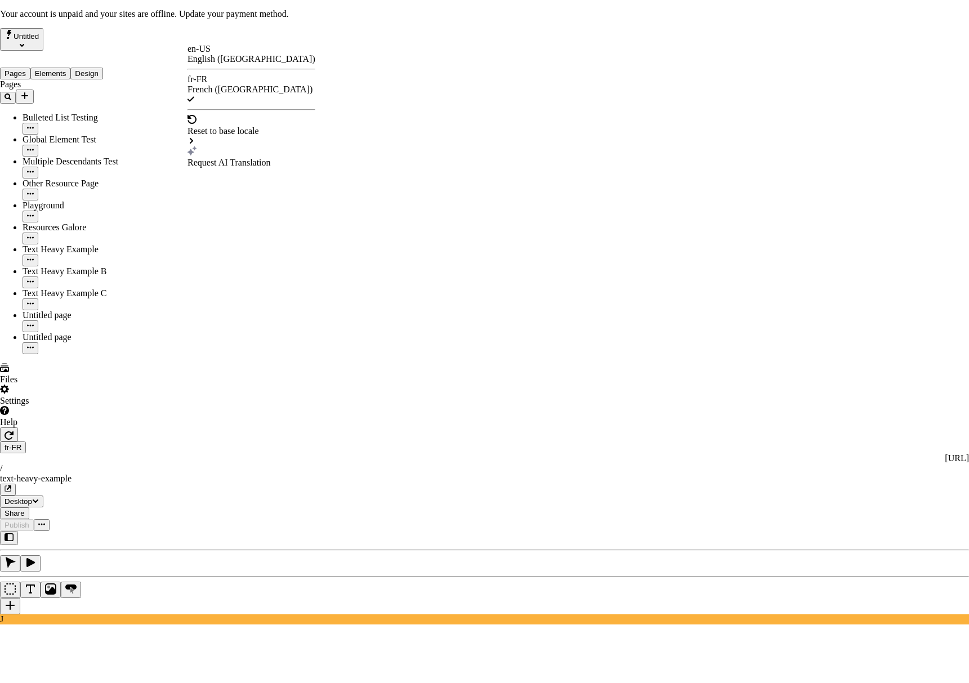
click at [235, 158] on div "Request AI Translation" at bounding box center [252, 163] width 128 height 10
checkbox input "true"
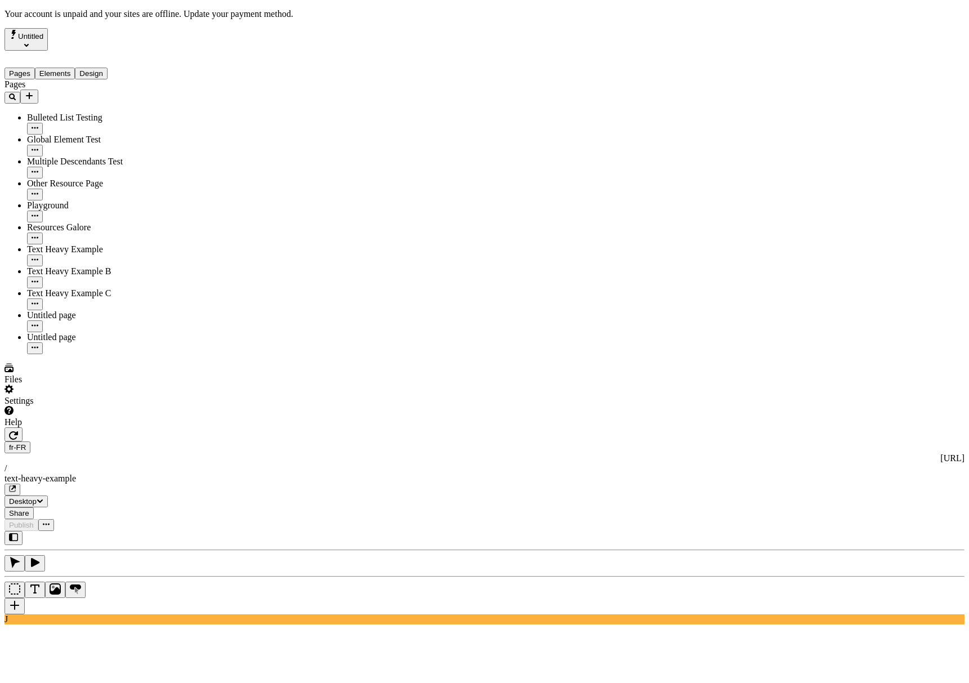
click at [150, 531] on div "J" at bounding box center [485, 577] width 960 height 93
click at [154, 531] on div "J" at bounding box center [485, 577] width 960 height 93
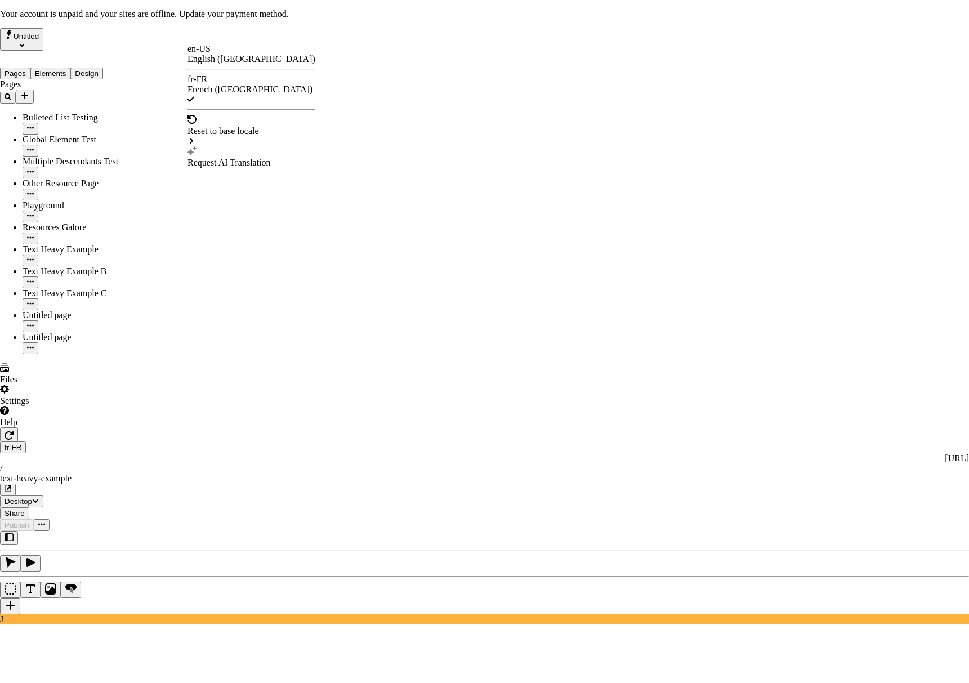
click at [251, 158] on div "Request AI Translation" at bounding box center [252, 163] width 128 height 10
drag, startPoint x: 362, startPoint y: 217, endPoint x: 368, endPoint y: 231, distance: 14.6
checkbox input "true"
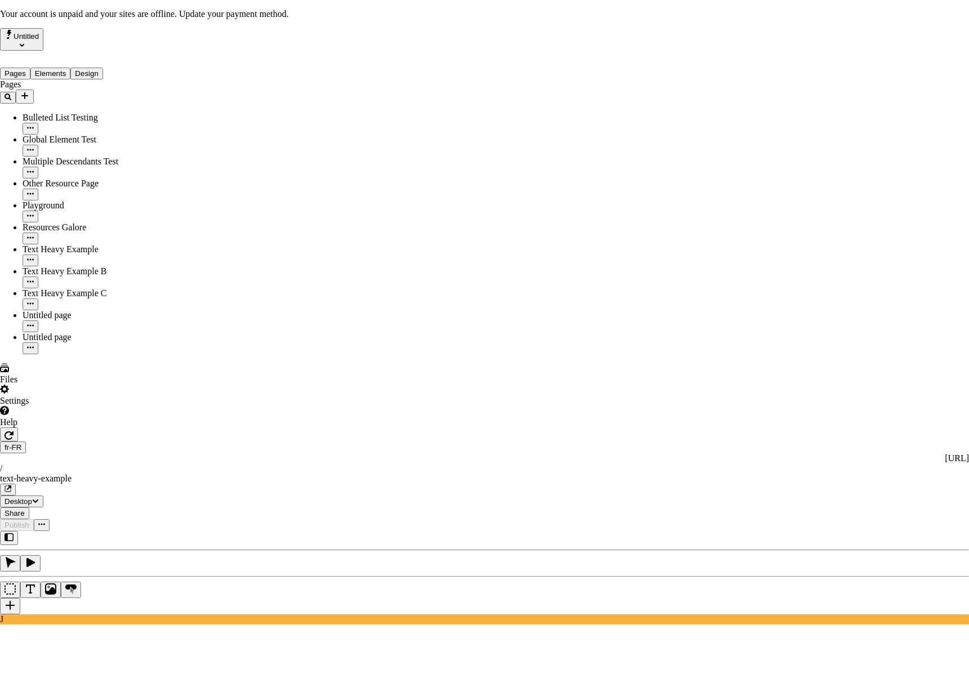
checkbox input "true"
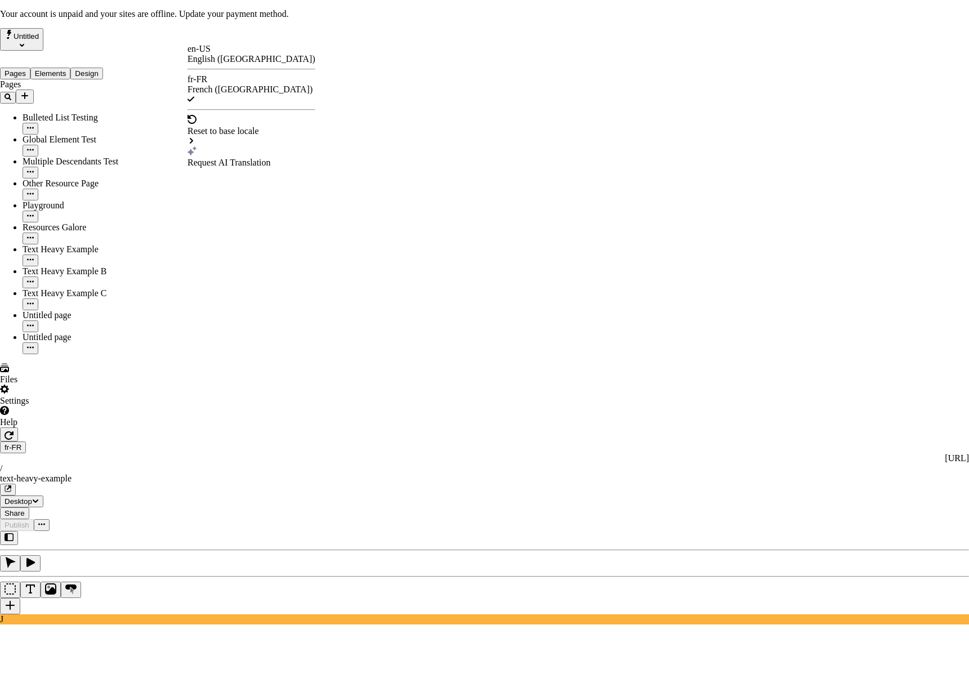
click at [239, 158] on div "Request AI Translation" at bounding box center [252, 163] width 128 height 10
drag, startPoint x: 362, startPoint y: 216, endPoint x: 366, endPoint y: 224, distance: 8.3
checkbox input "true"
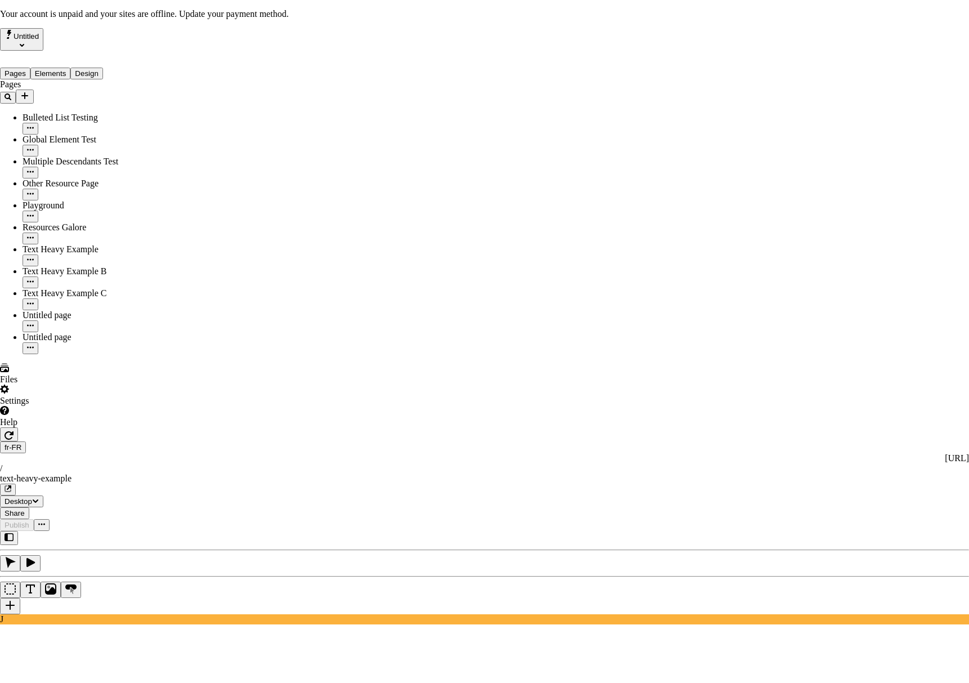
checkbox input "true"
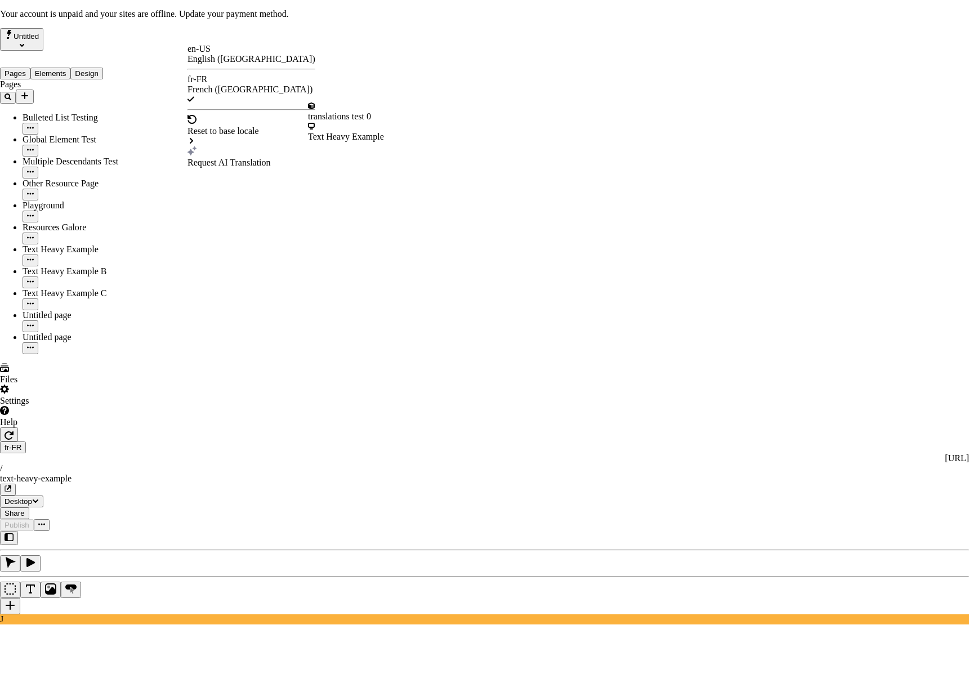
click at [245, 158] on div "Request AI Translation" at bounding box center [252, 163] width 128 height 10
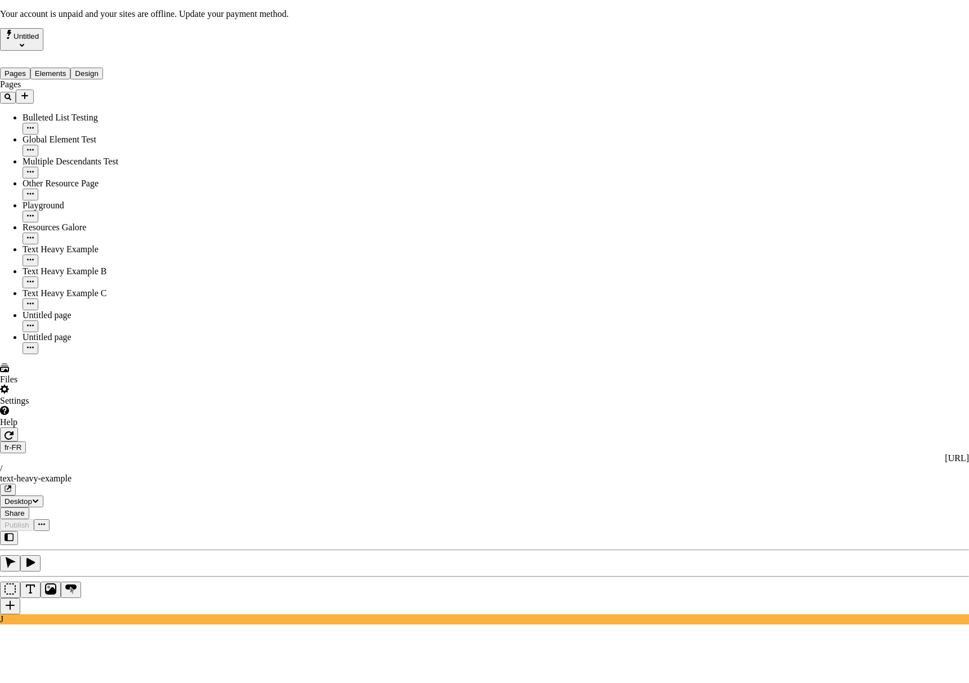
checkbox input "true"
drag, startPoint x: 366, startPoint y: 466, endPoint x: 438, endPoint y: 475, distance: 73.1
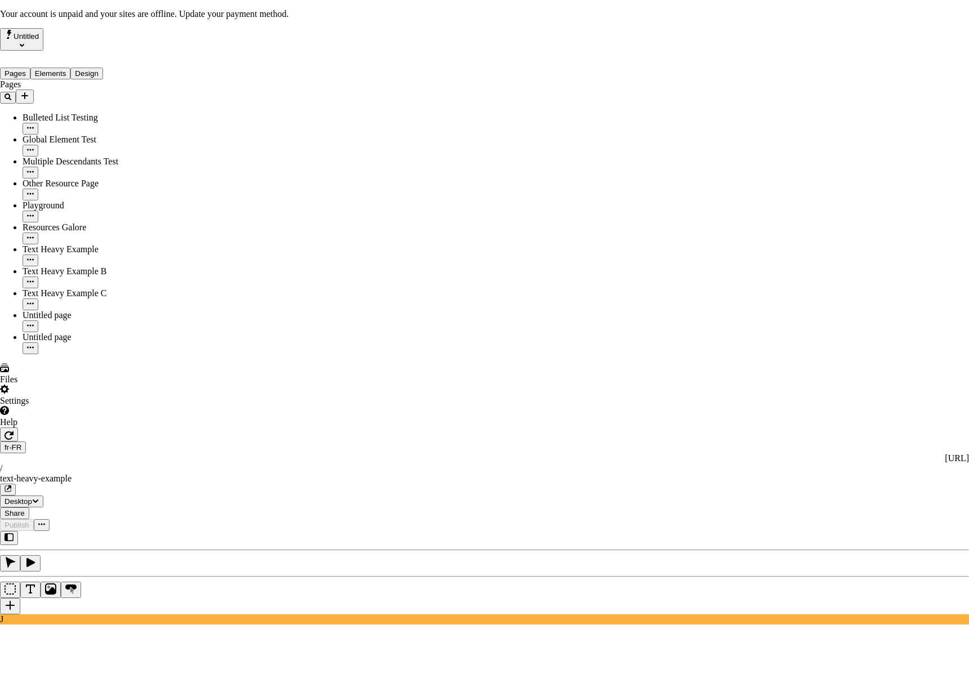
checkbox input "true"
drag, startPoint x: 607, startPoint y: 519, endPoint x: 656, endPoint y: 523, distance: 49.2
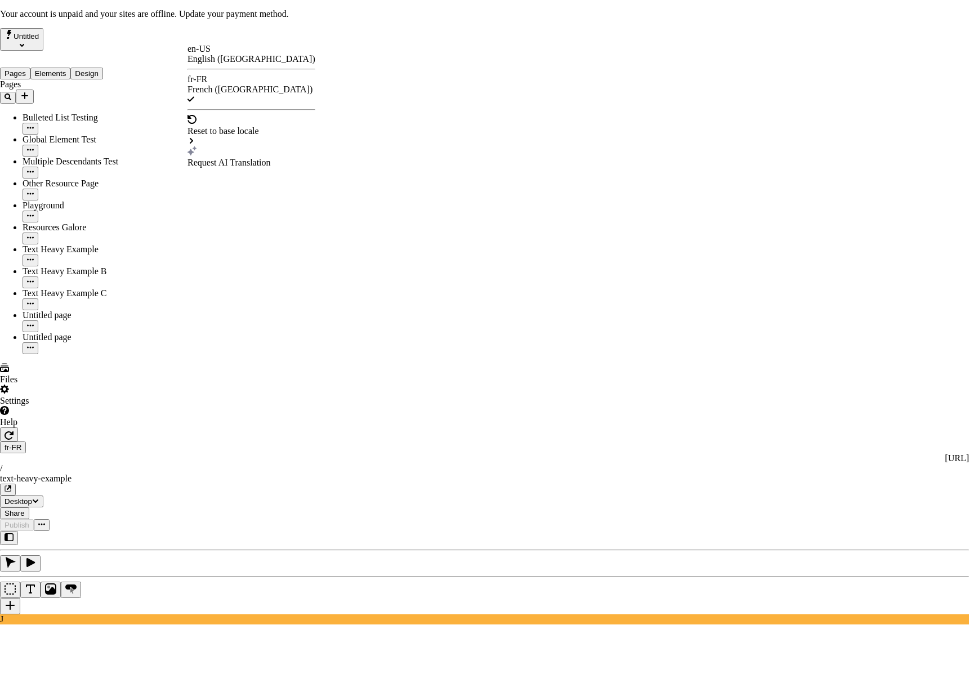
click at [220, 158] on div "Request AI Translation" at bounding box center [252, 163] width 128 height 10
checkbox input "true"
drag, startPoint x: 603, startPoint y: 518, endPoint x: 648, endPoint y: 520, distance: 45.1
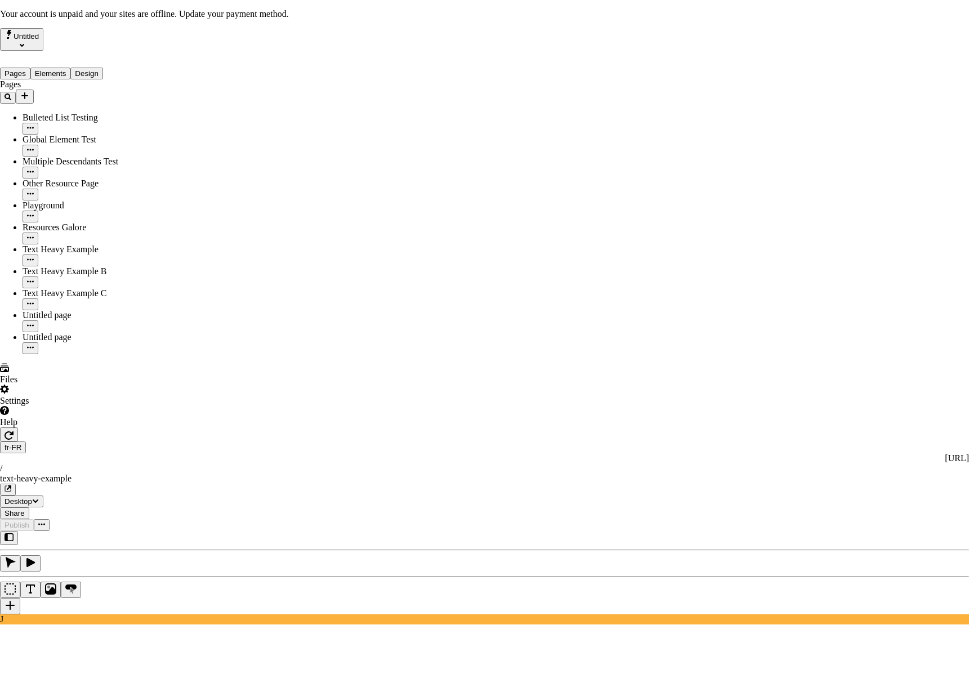
type input "Ceci est mon merveilleux titre et j'en suis fier."
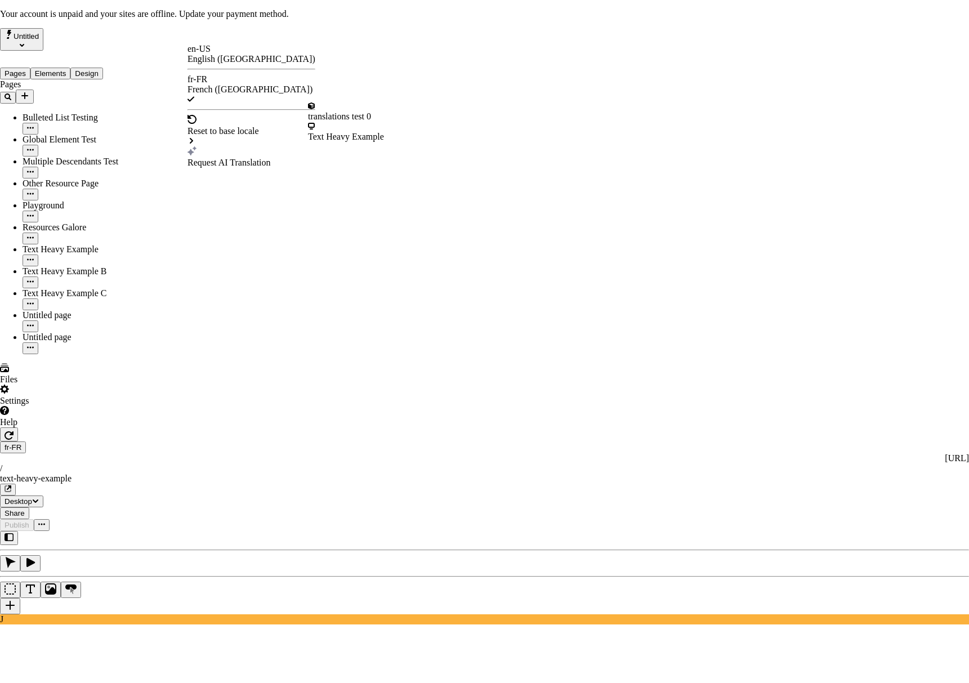
click at [222, 158] on div "Request AI Translation" at bounding box center [252, 163] width 128 height 10
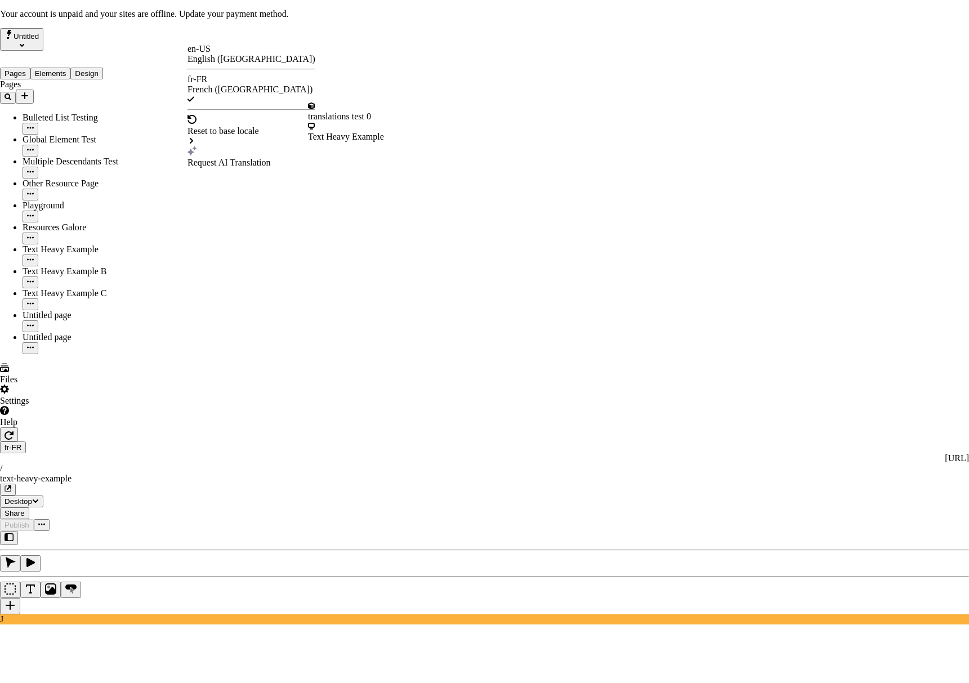
click at [371, 125] on div "Text Heavy Example" at bounding box center [346, 132] width 76 height 20
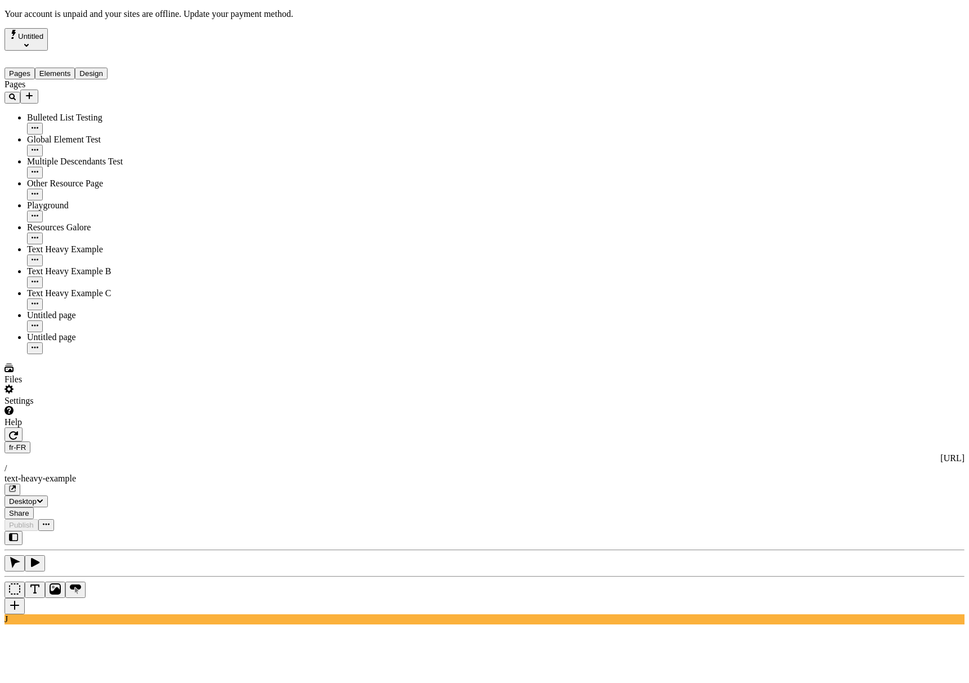
click at [144, 531] on div "J" at bounding box center [485, 577] width 960 height 93
click at [760, 140] on span "Alt + Click" at bounding box center [740, 145] width 41 height 10
type input "This is my wonderful title and I'm proud of it."
click at [135, 427] on div at bounding box center [73, 427] width 136 height 0
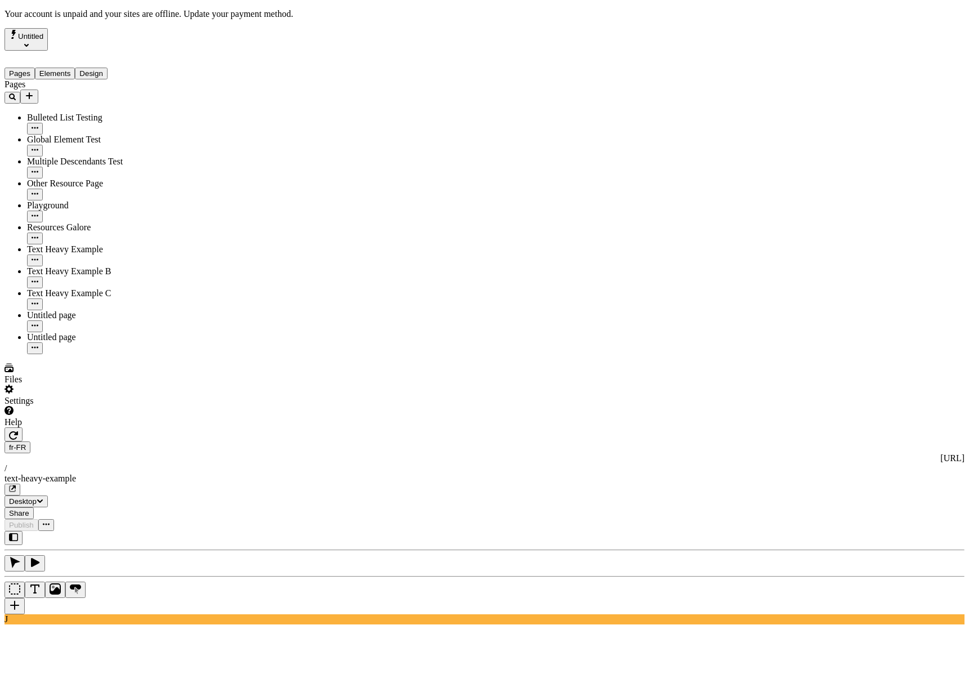
click at [146, 531] on div "J" at bounding box center [485, 577] width 960 height 93
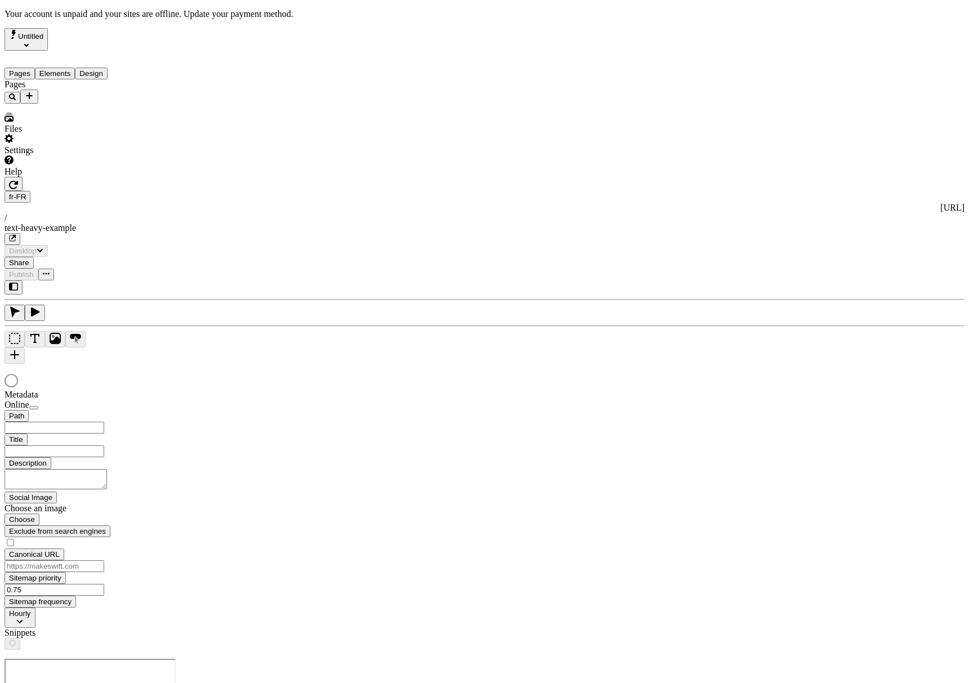
type input "/text-heavy-example"
type input "This is my wonderful title and I'm proud of it."
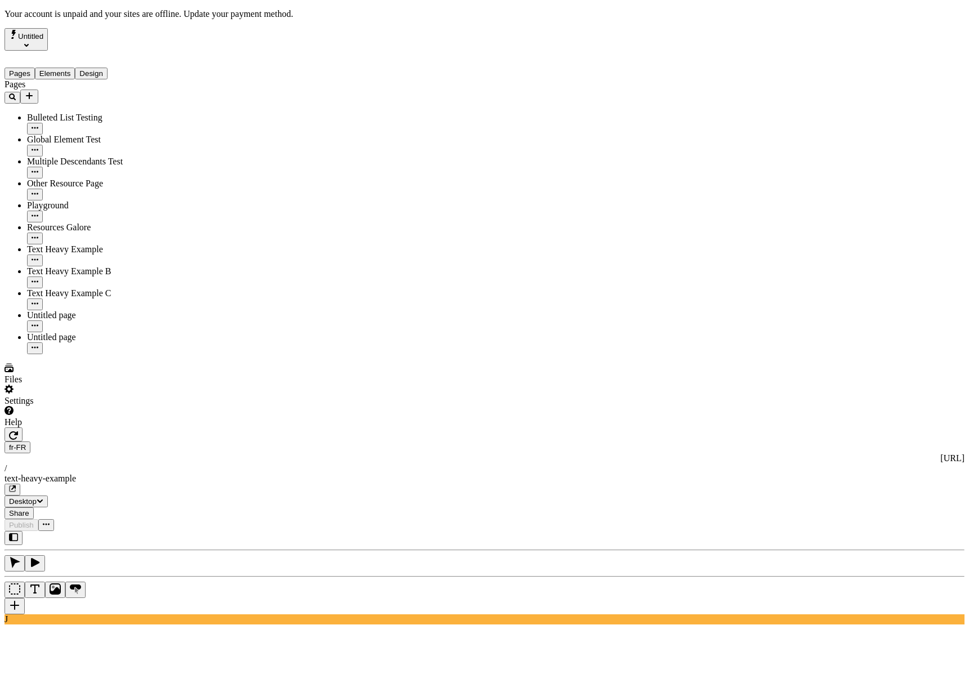
click at [155, 531] on div "J" at bounding box center [485, 577] width 960 height 93
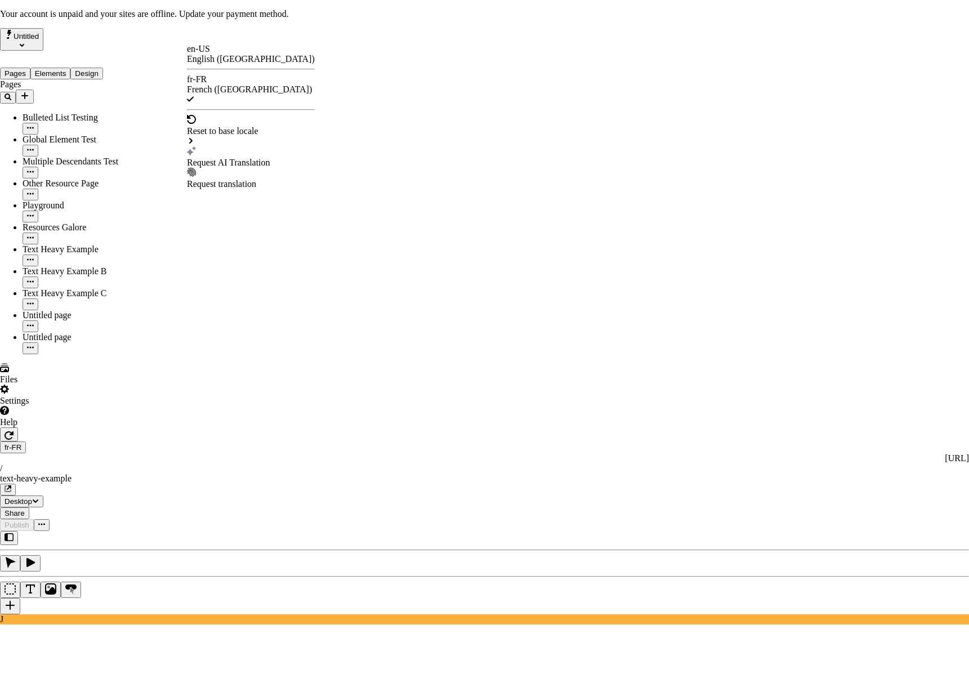
click at [230, 158] on div "Request AI Translation" at bounding box center [251, 163] width 128 height 10
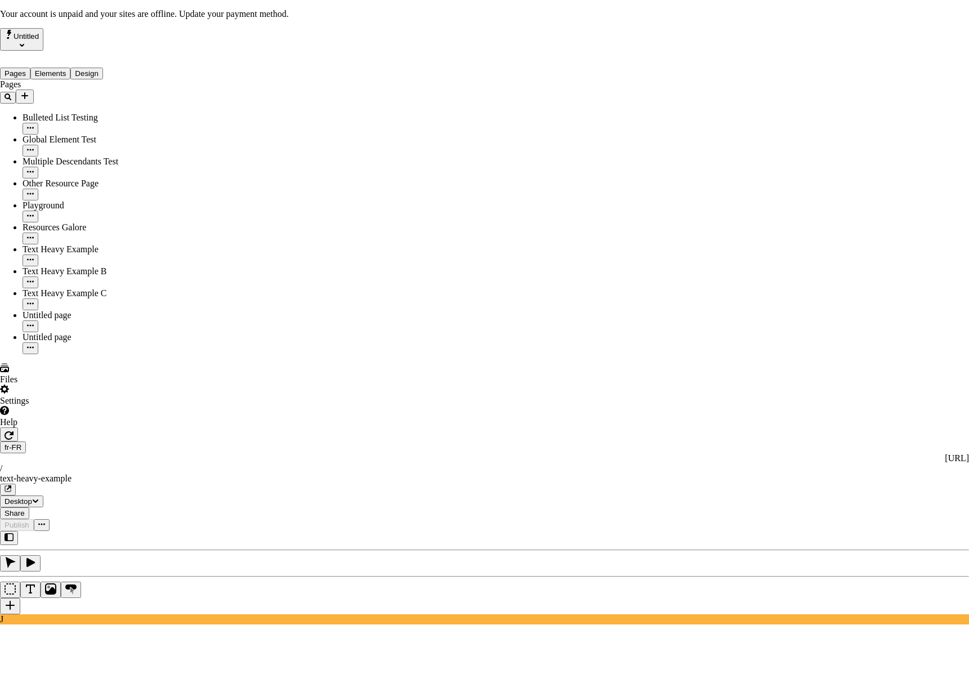
checkbox input "true"
drag, startPoint x: 362, startPoint y: 443, endPoint x: 379, endPoint y: 453, distance: 19.4
checkbox input "true"
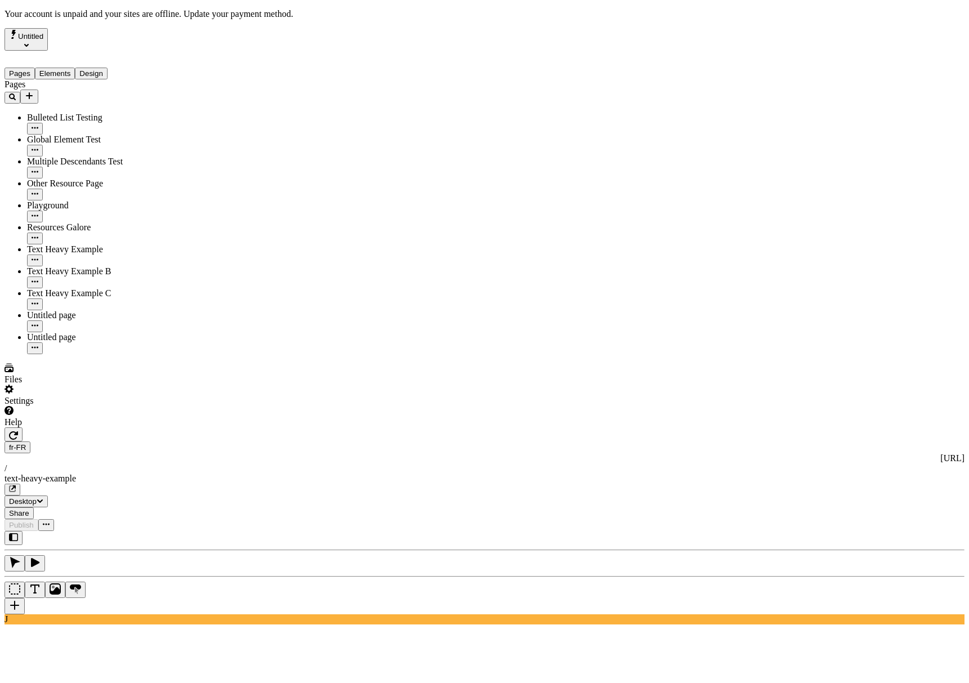
click at [23, 427] on button "button" at bounding box center [14, 434] width 18 height 14
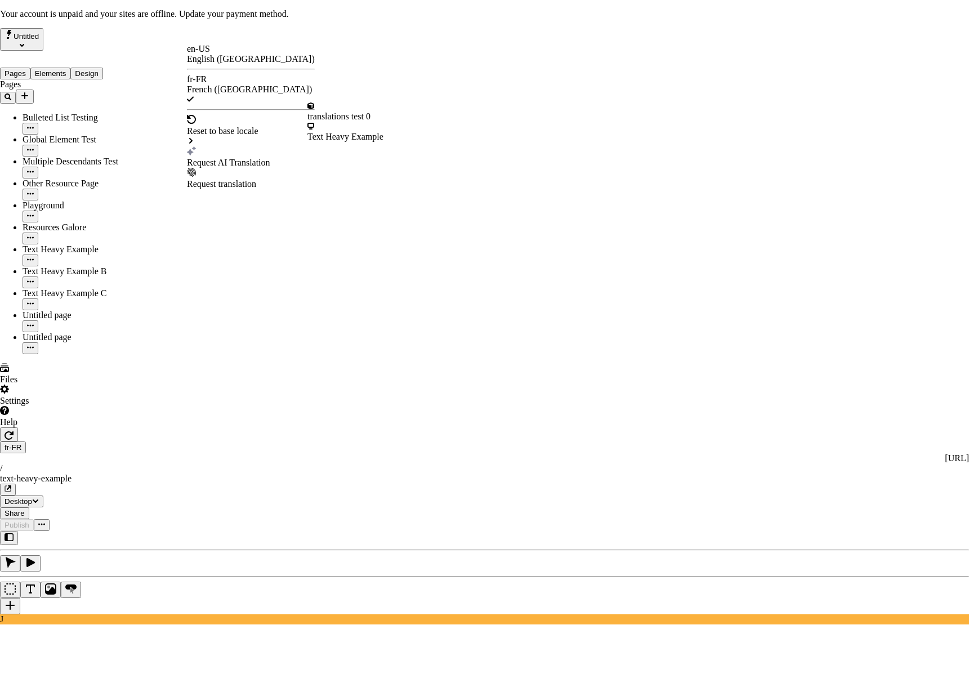
click at [221, 158] on div "Request AI Translation" at bounding box center [251, 163] width 128 height 10
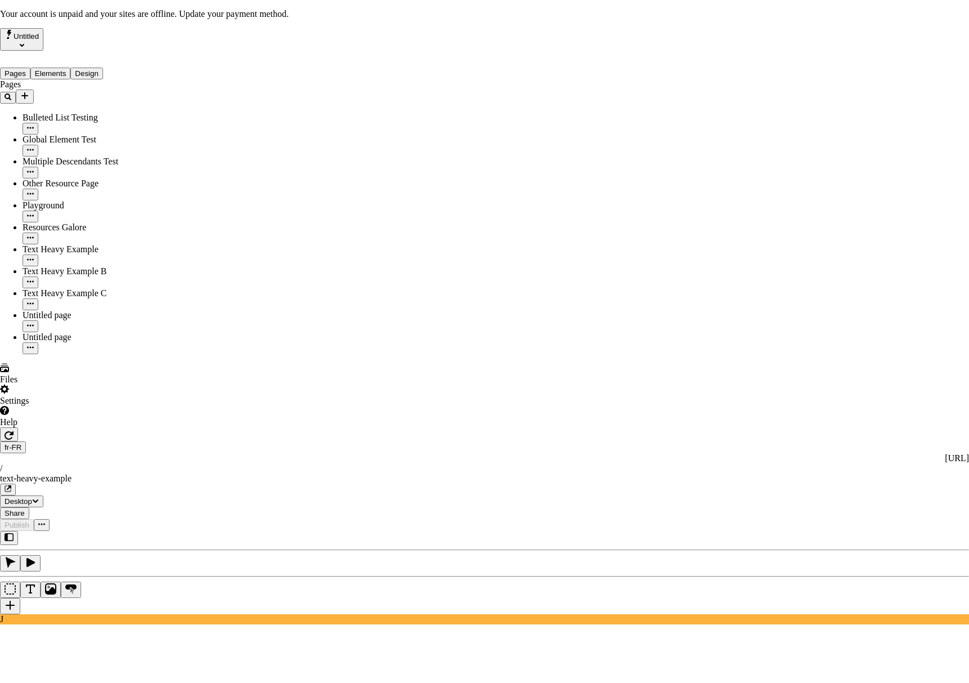
checkbox input "true"
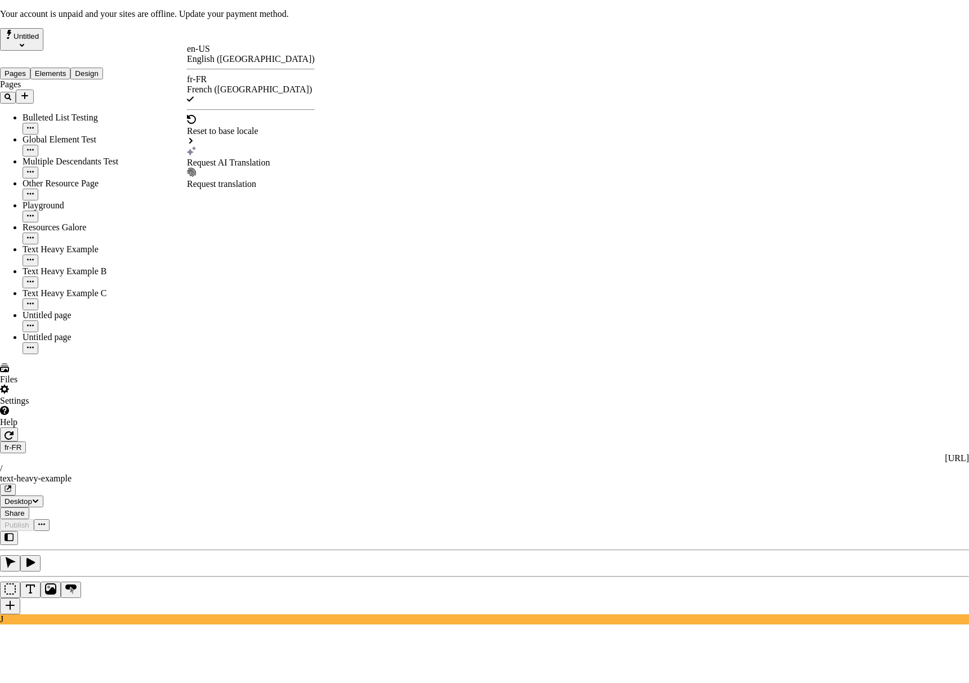
click at [242, 158] on div "Request AI Translation" at bounding box center [251, 163] width 128 height 10
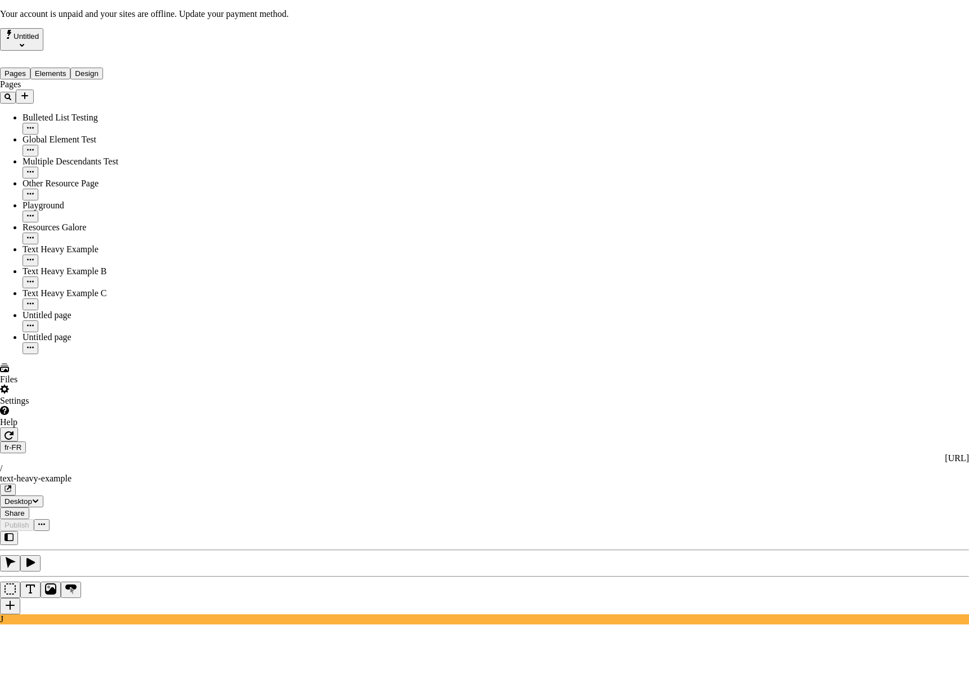
checkbox input "true"
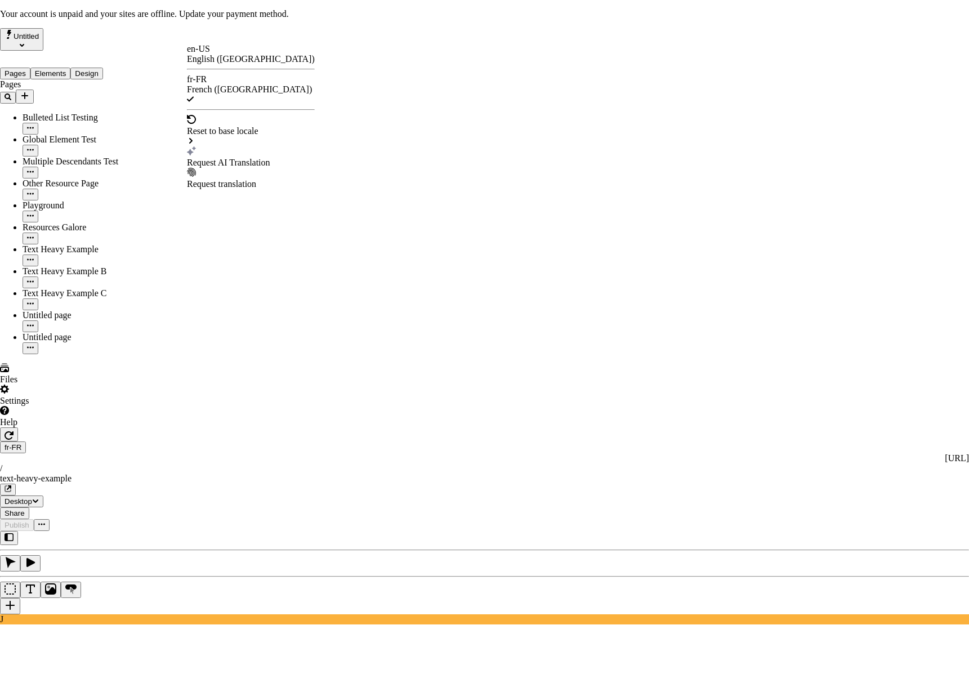
click at [237, 158] on div "Request AI Translation" at bounding box center [251, 163] width 128 height 10
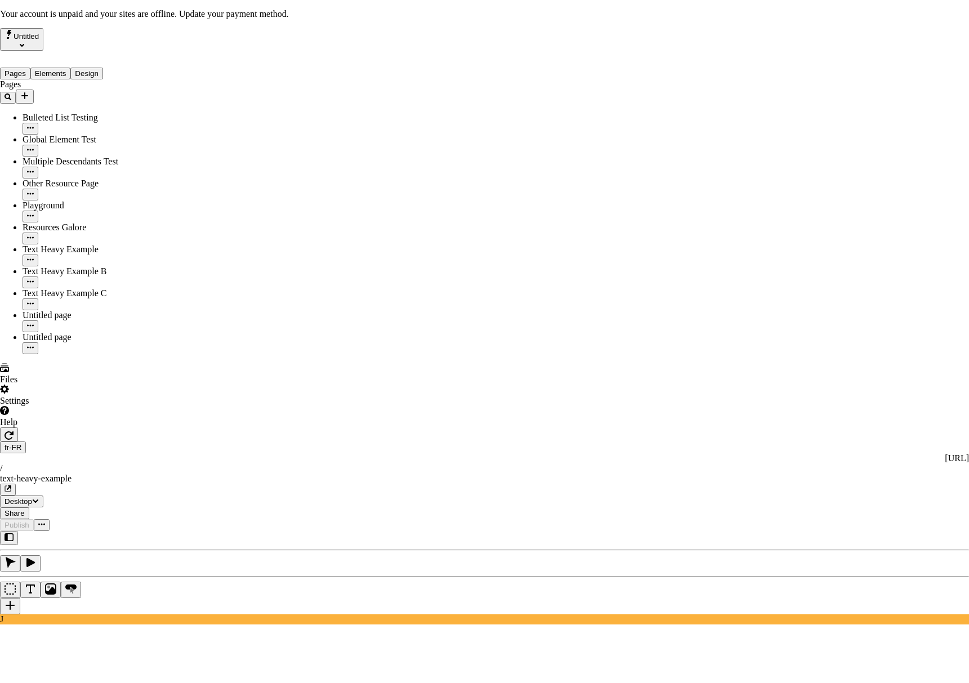
checkbox input "true"
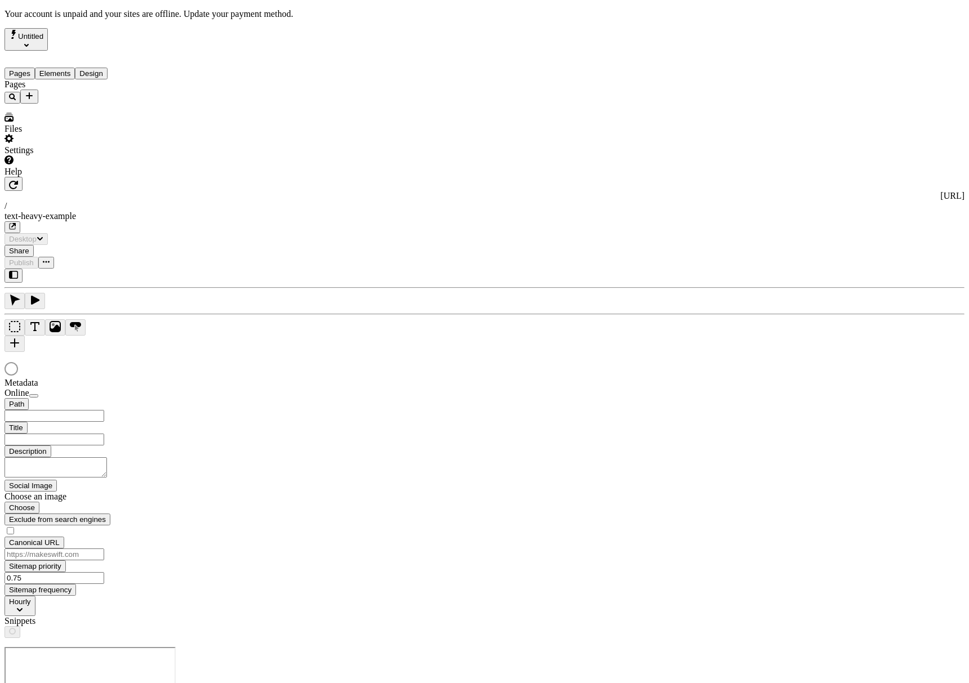
type input "/text-heavy-example"
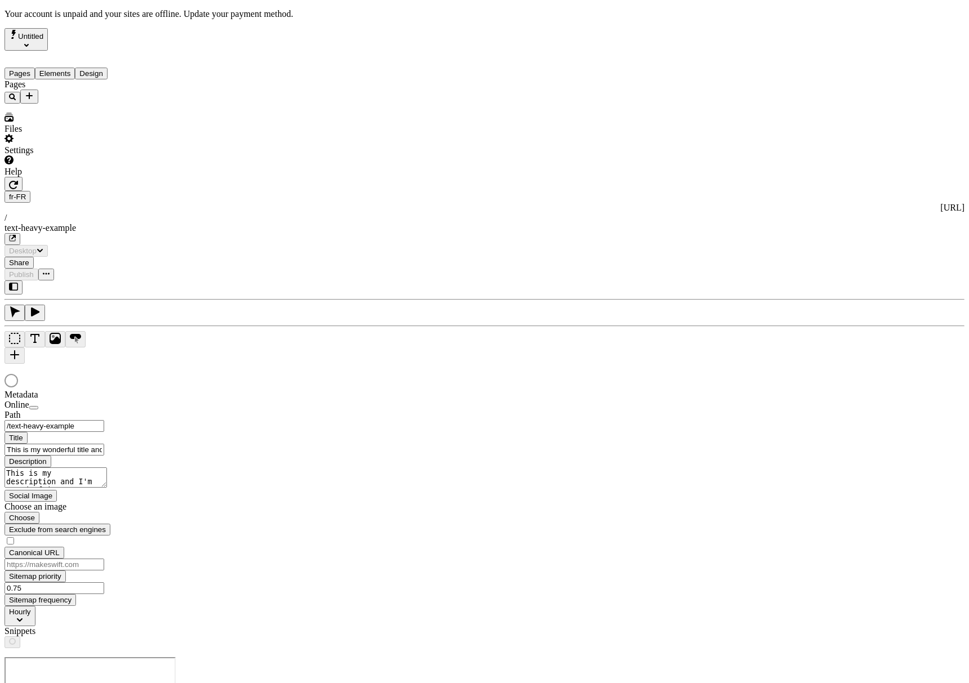
type input "This is my wonderful title and I'm proud of it."
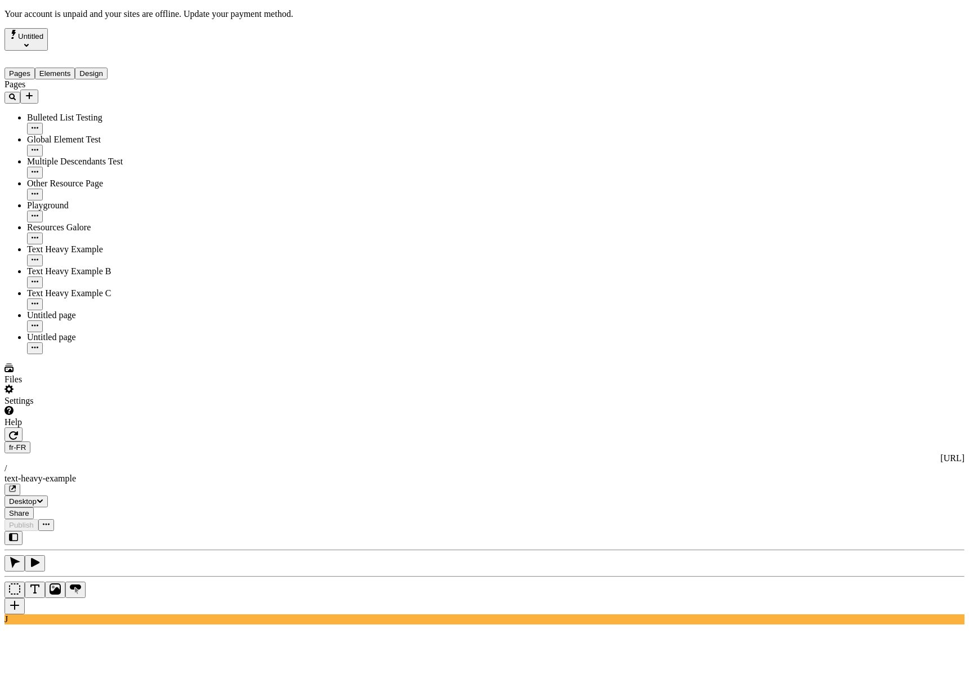
click at [153, 531] on div "J" at bounding box center [485, 577] width 960 height 93
click at [140, 531] on div "J" at bounding box center [485, 577] width 960 height 93
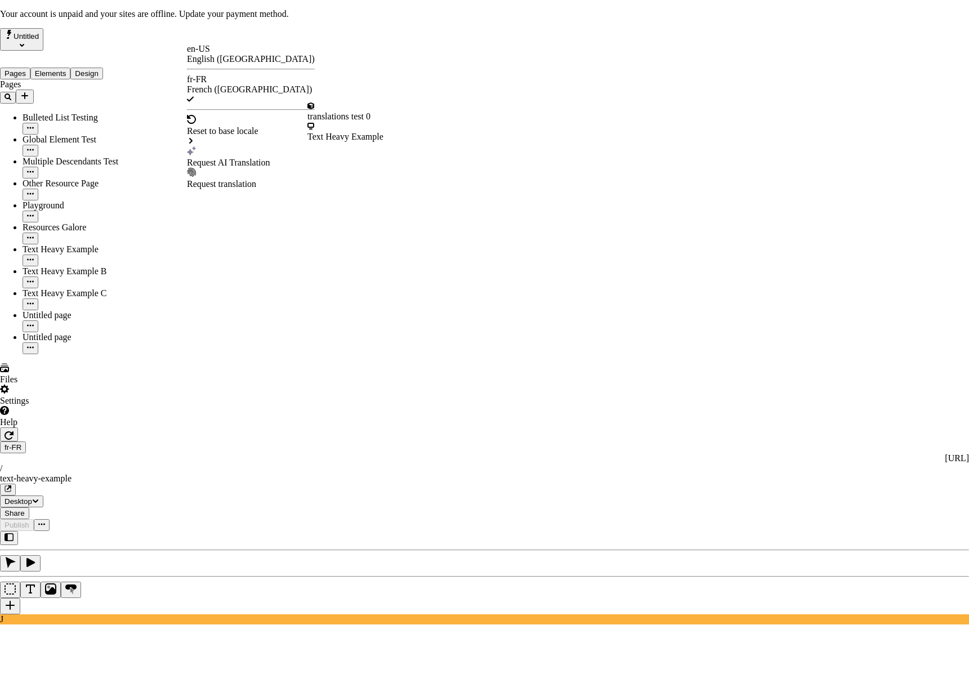
click at [358, 132] on div "Text Heavy Example" at bounding box center [345, 137] width 76 height 10
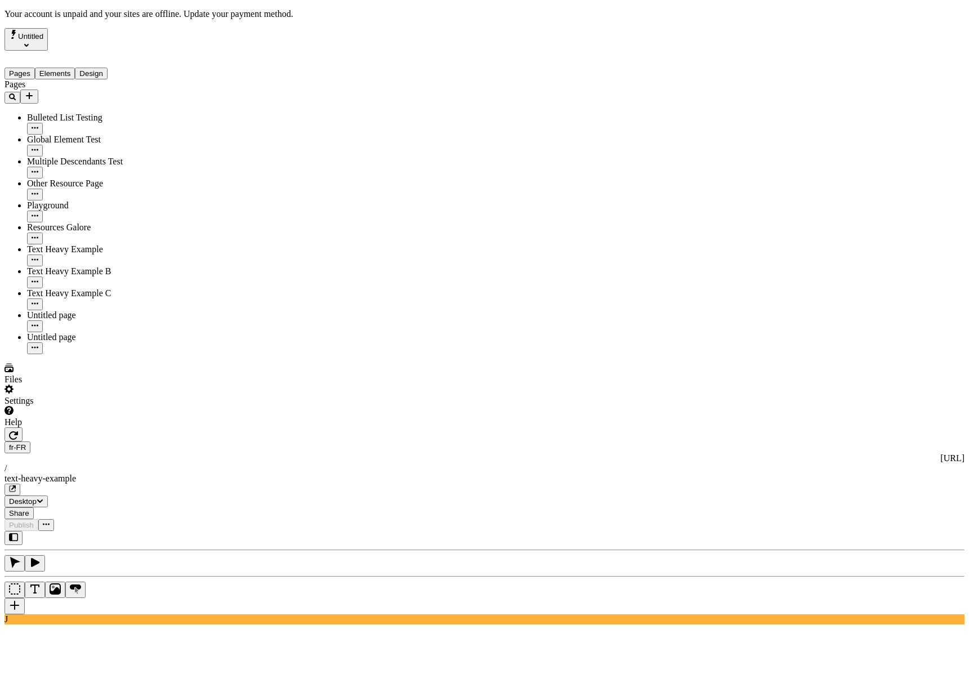
click at [148, 531] on div "J" at bounding box center [485, 577] width 960 height 93
drag, startPoint x: 153, startPoint y: 392, endPoint x: 187, endPoint y: 449, distance: 66.5
click at [153, 531] on div "J" at bounding box center [485, 577] width 960 height 93
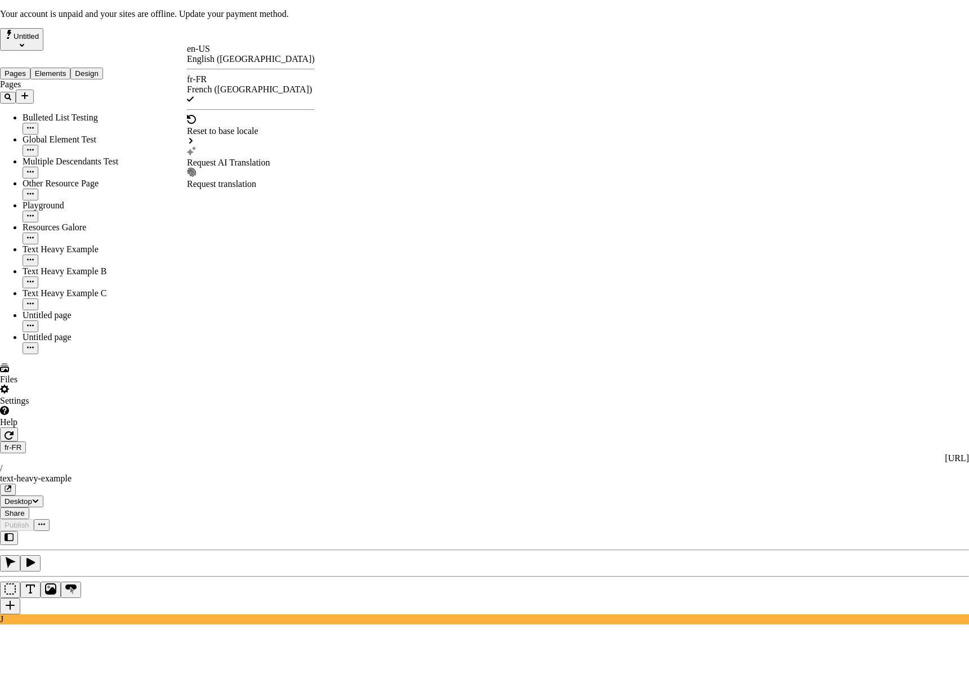
click at [235, 158] on div "Request AI Translation" at bounding box center [251, 163] width 128 height 10
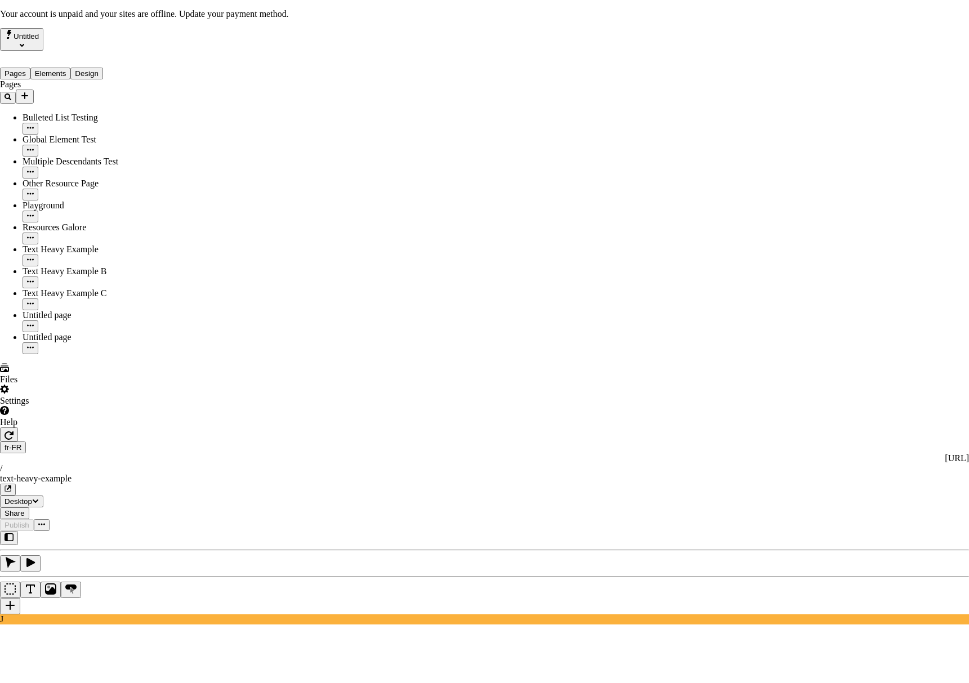
checkbox input "true"
drag, startPoint x: 362, startPoint y: 442, endPoint x: 386, endPoint y: 453, distance: 26.5
checkbox input "true"
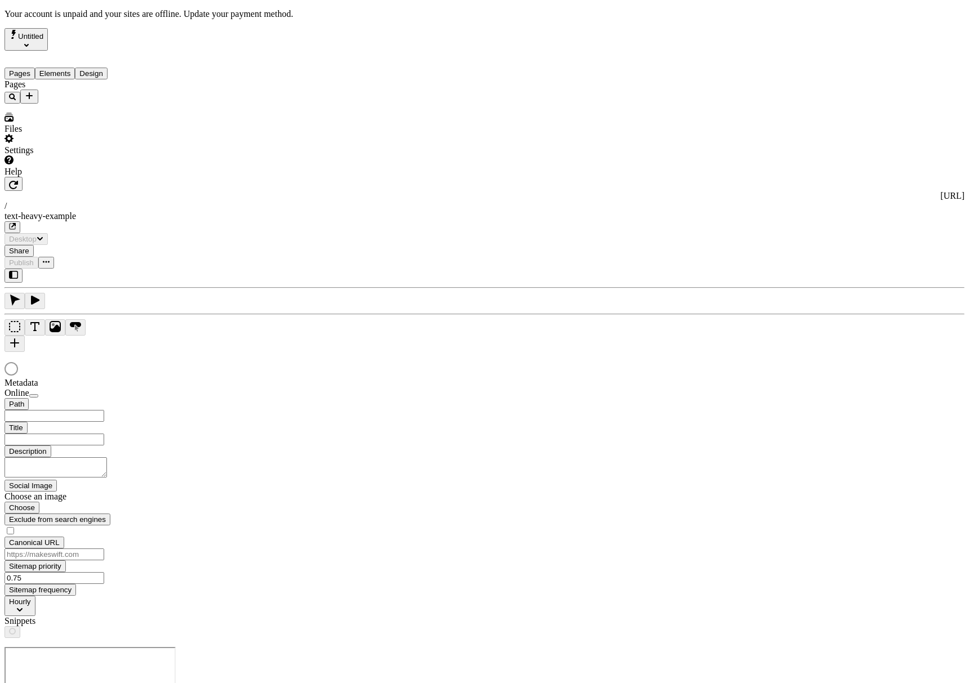
type input "/text-heavy-example"
type input "This is my wonderful title and I'm proud of it."
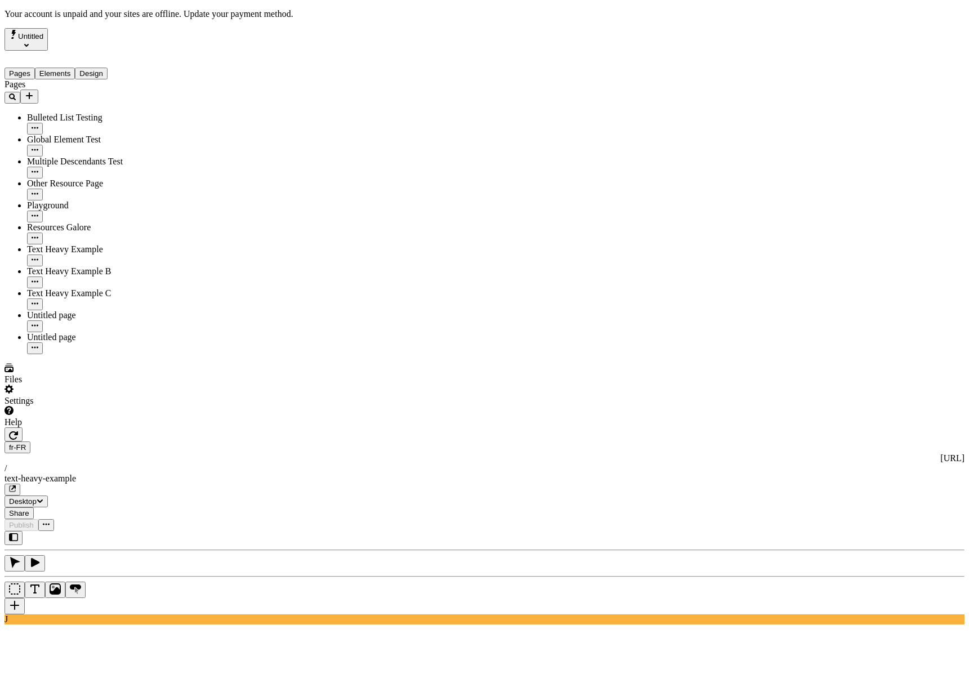
click at [160, 531] on div "J" at bounding box center [485, 577] width 960 height 93
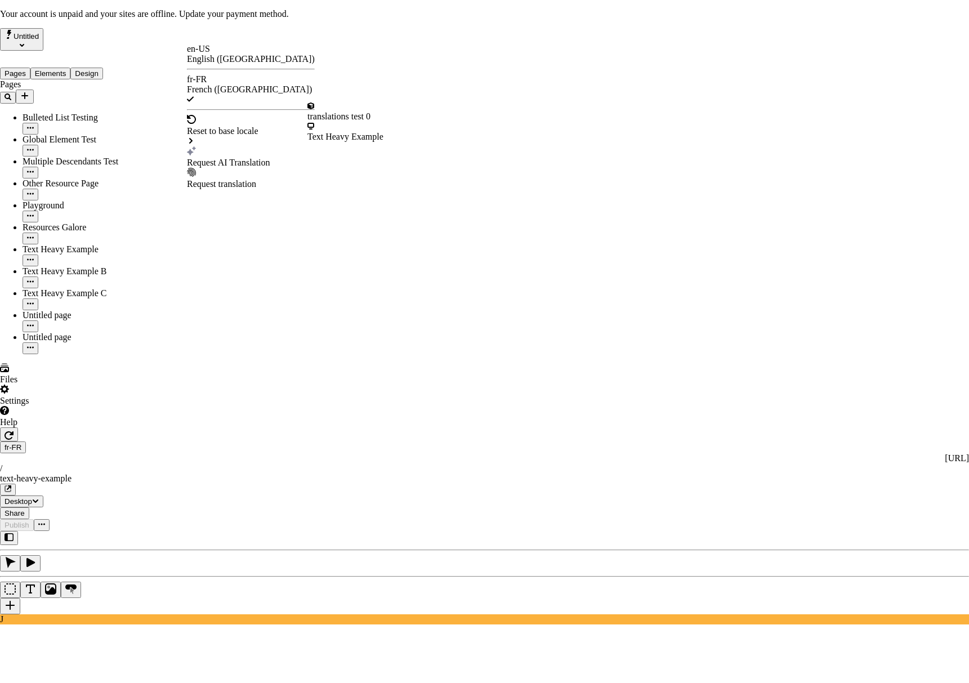
click at [229, 158] on div "Request AI Translation" at bounding box center [251, 163] width 128 height 10
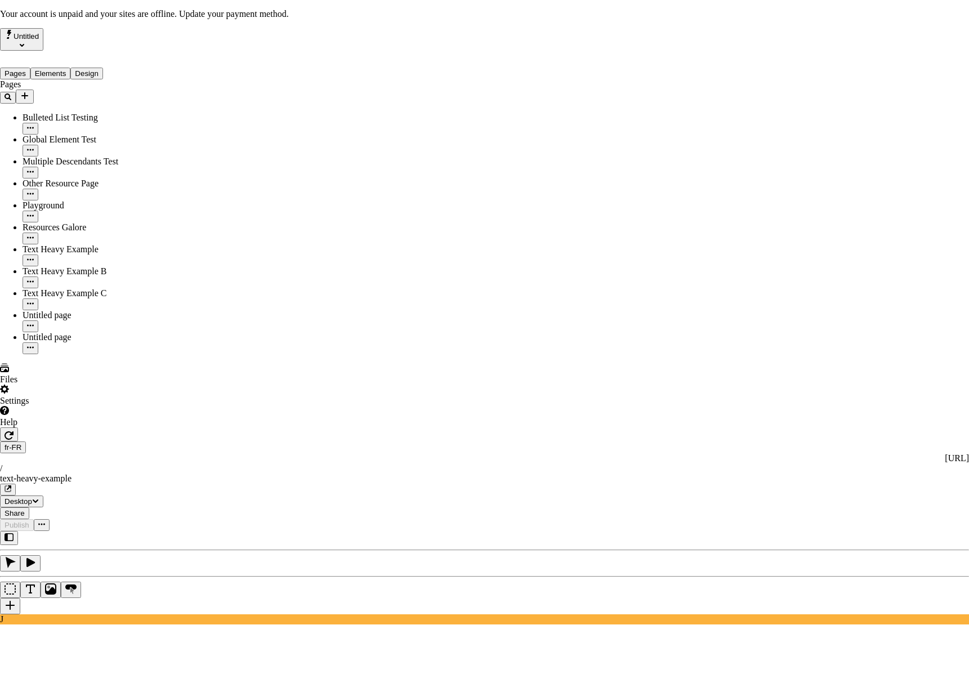
drag, startPoint x: 365, startPoint y: 440, endPoint x: 371, endPoint y: 433, distance: 9.6
checkbox input "true"
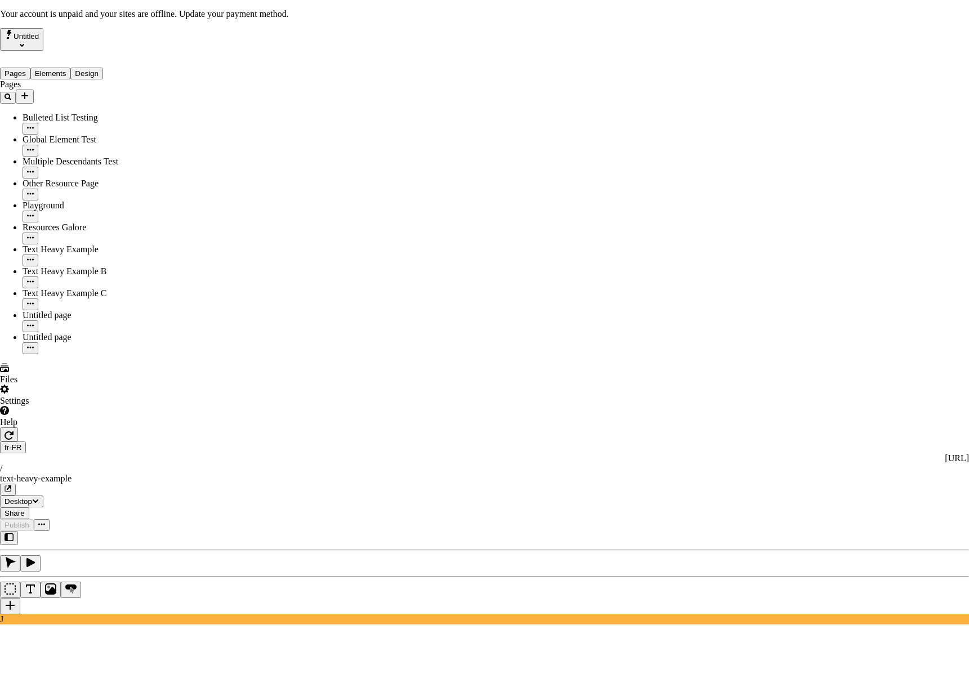
checkbox input "true"
drag, startPoint x: 366, startPoint y: 487, endPoint x: 399, endPoint y: 457, distance: 44.7
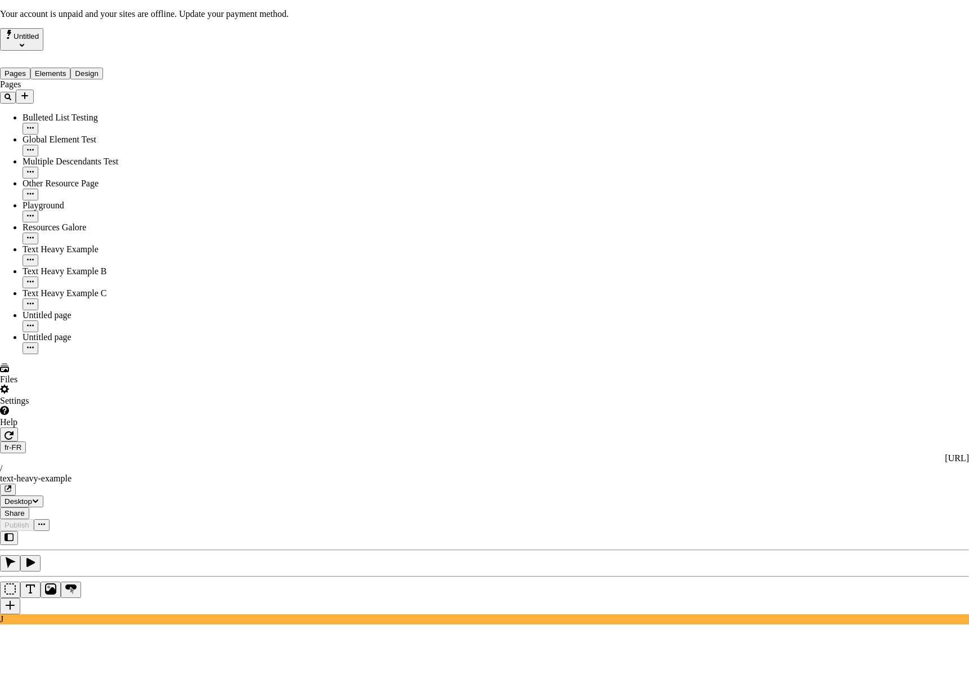
checkbox input "true"
drag, startPoint x: 364, startPoint y: 444, endPoint x: 373, endPoint y: 447, distance: 10.0
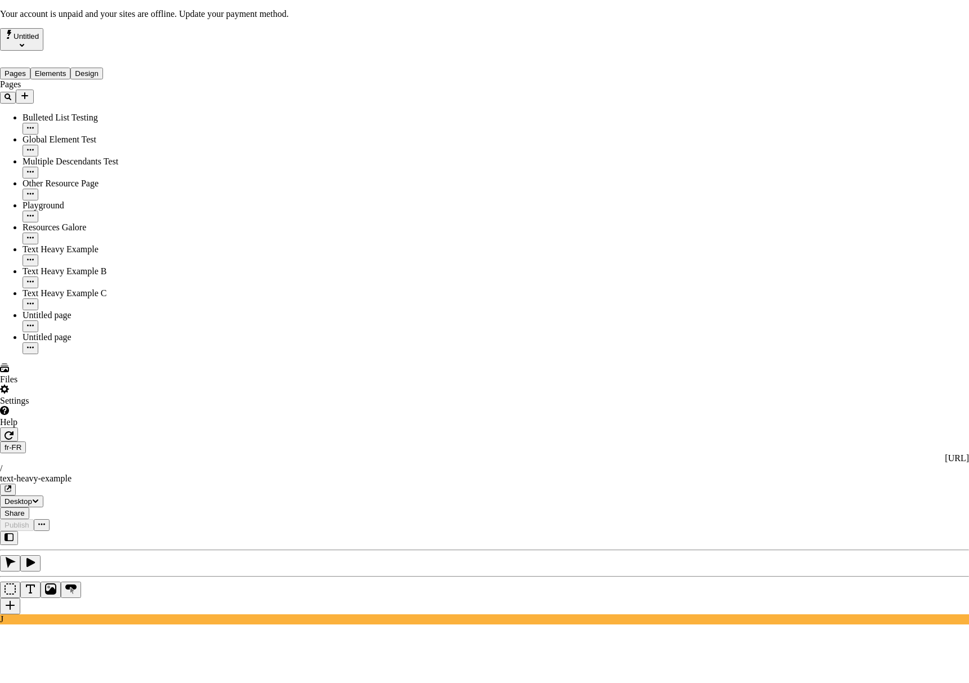
checkbox input "true"
